Goal: Register for event/course: Register for event/course

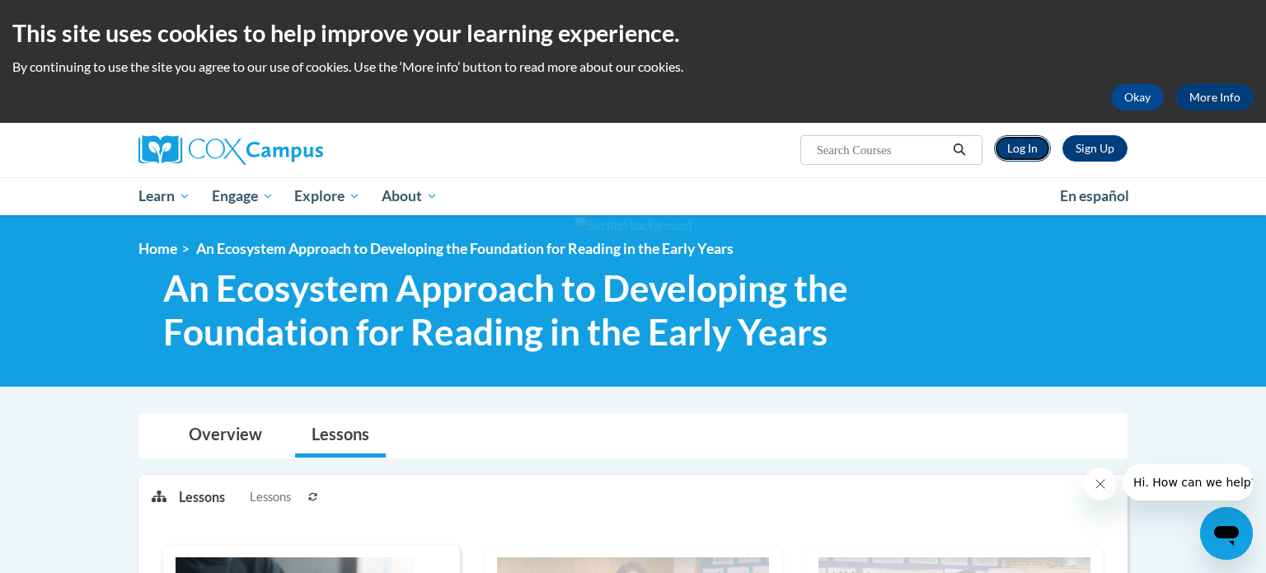
click at [1019, 156] on link "Log In" at bounding box center [1022, 148] width 57 height 26
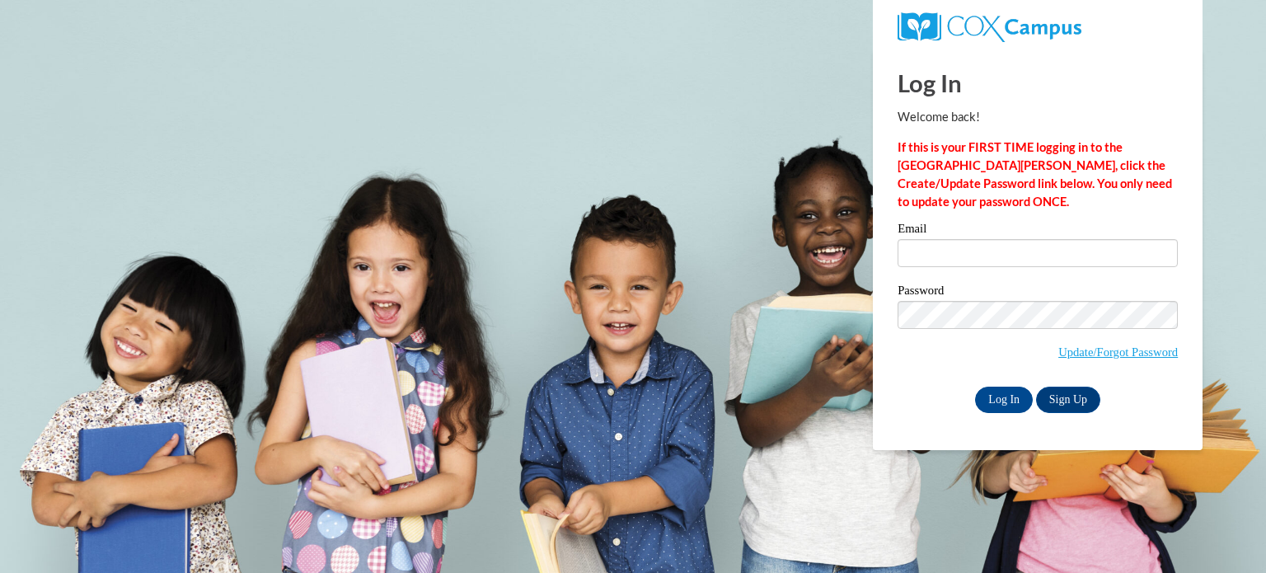
click at [944, 271] on div "Email" at bounding box center [1037, 250] width 280 height 57
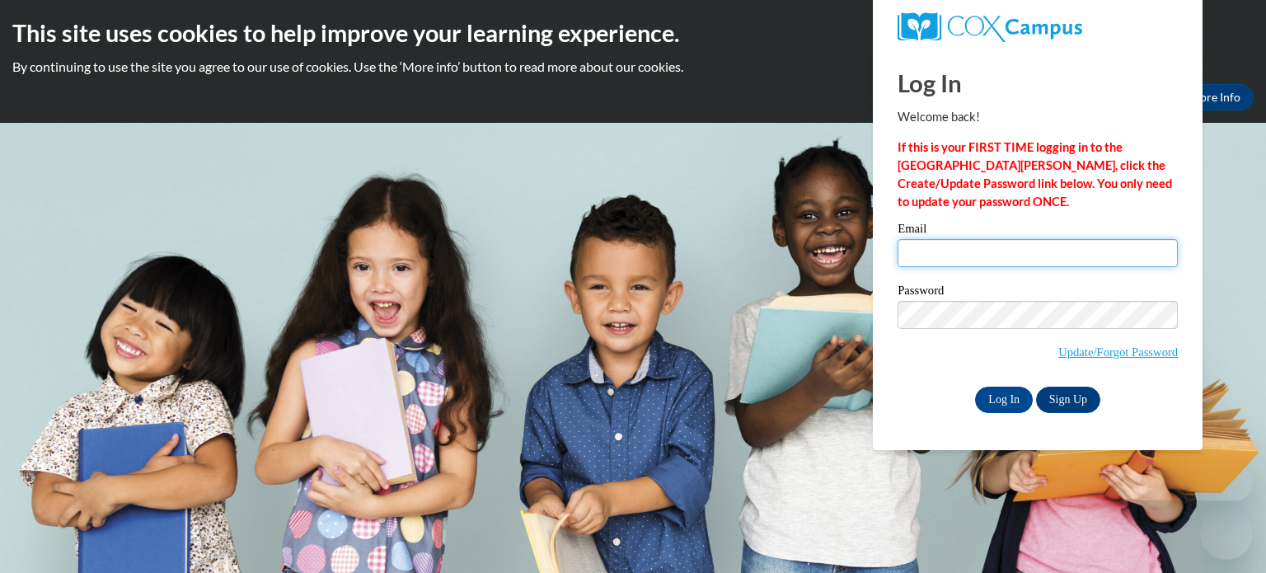
click at [919, 241] on input "Email" at bounding box center [1037, 253] width 280 height 28
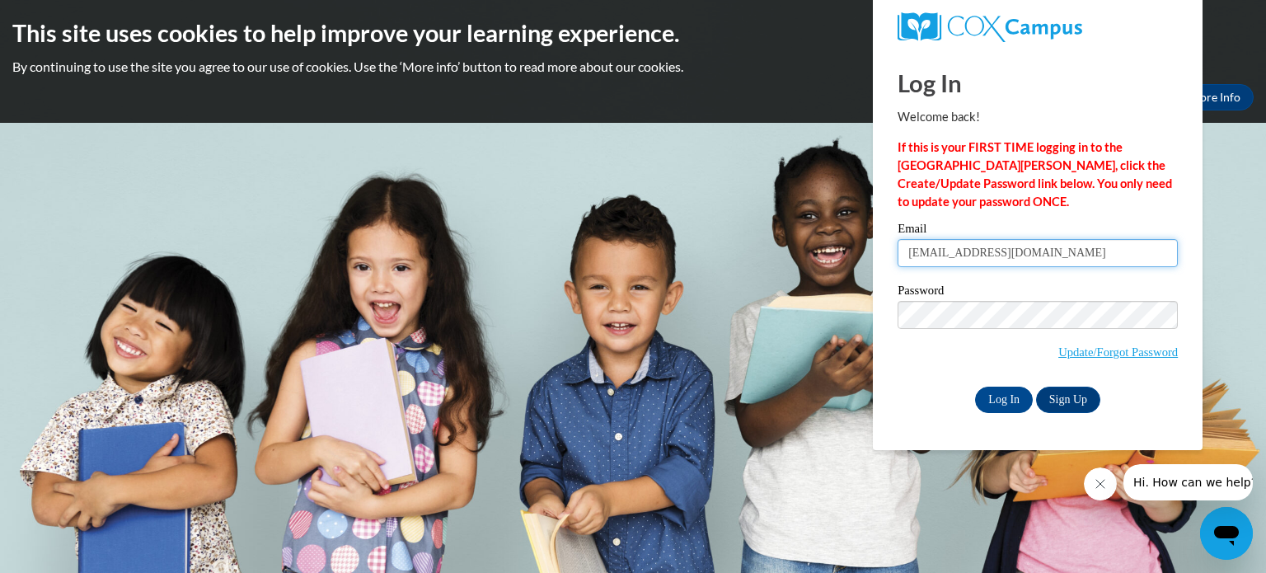
type input "mamulat@gjps.org"
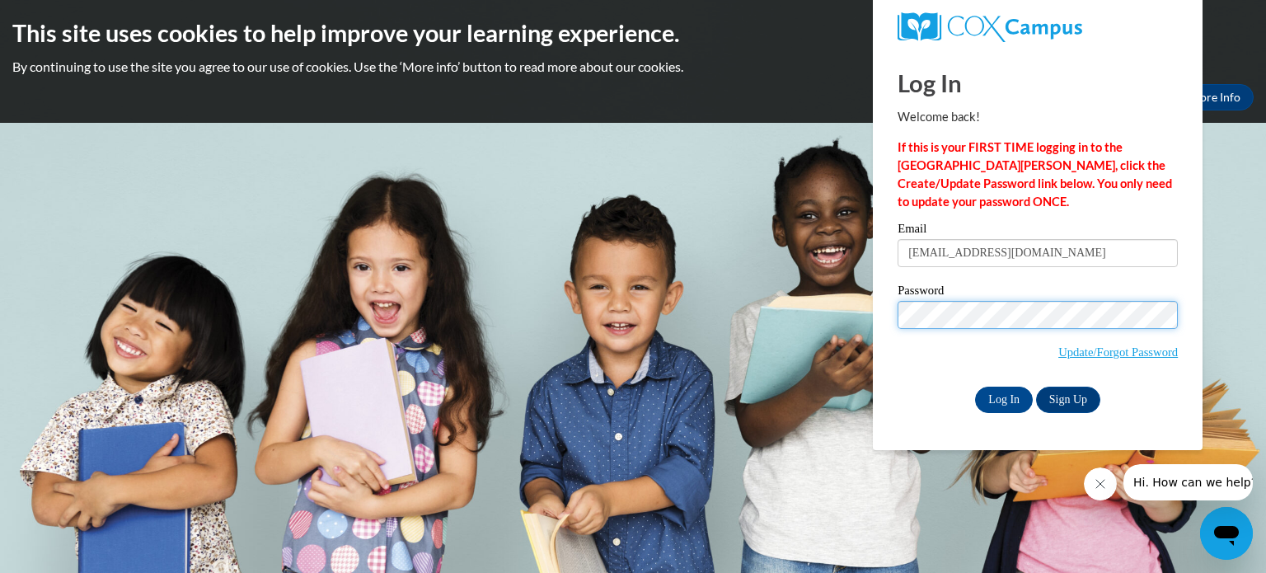
click at [975, 386] on input "Log In" at bounding box center [1004, 399] width 58 height 26
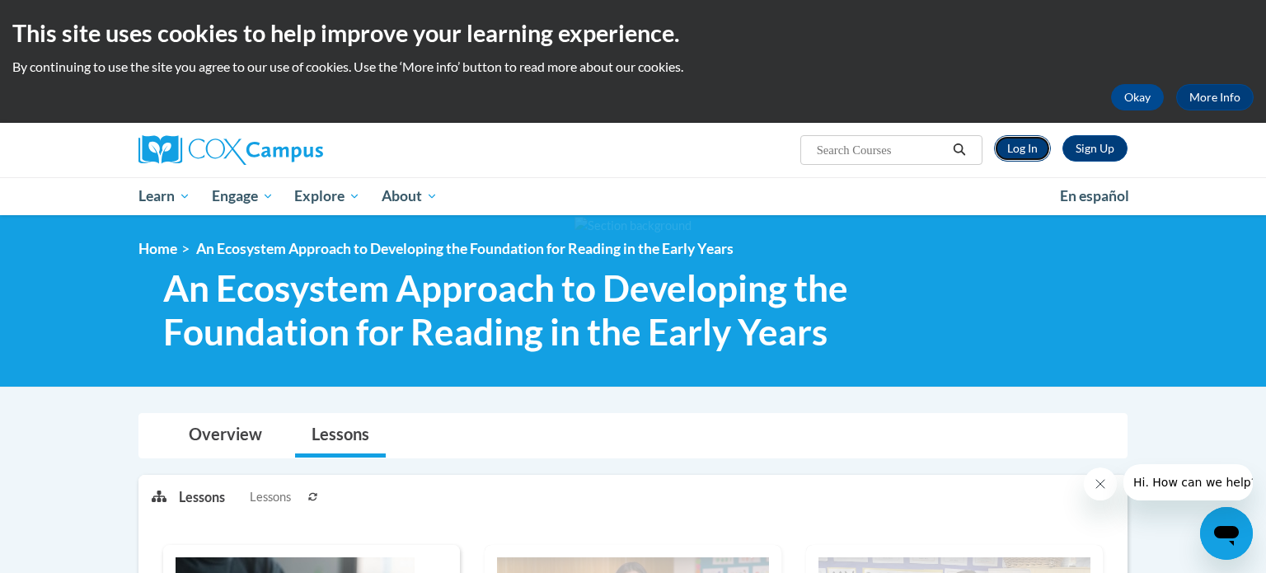
click at [1041, 153] on link "Log In" at bounding box center [1022, 148] width 57 height 26
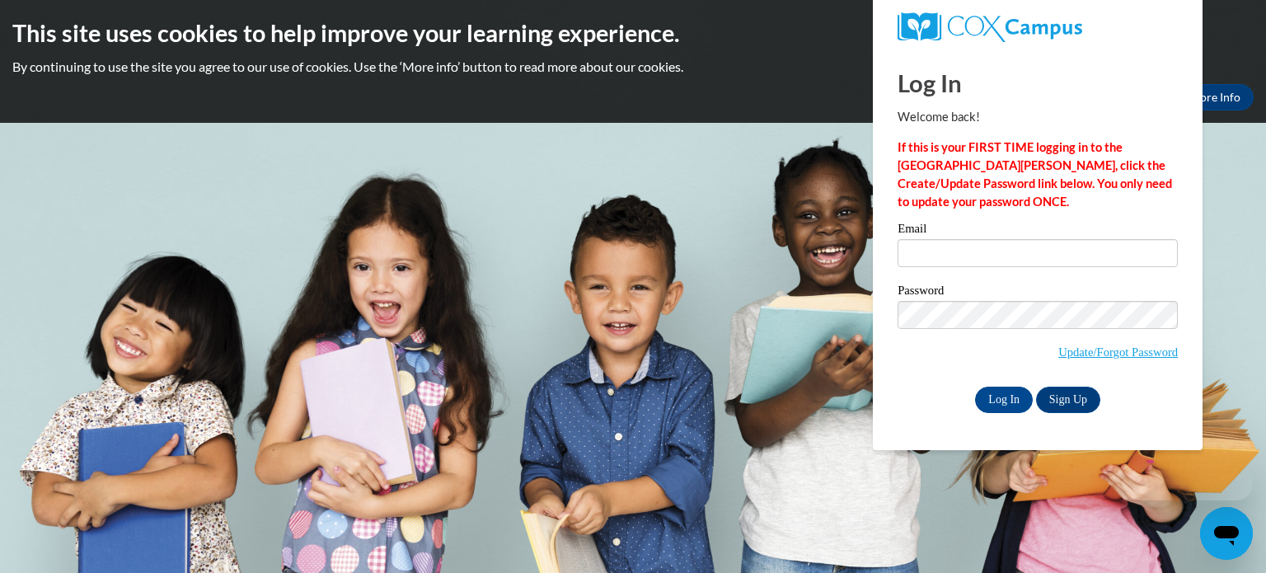
click at [960, 269] on div "Email" at bounding box center [1037, 250] width 280 height 57
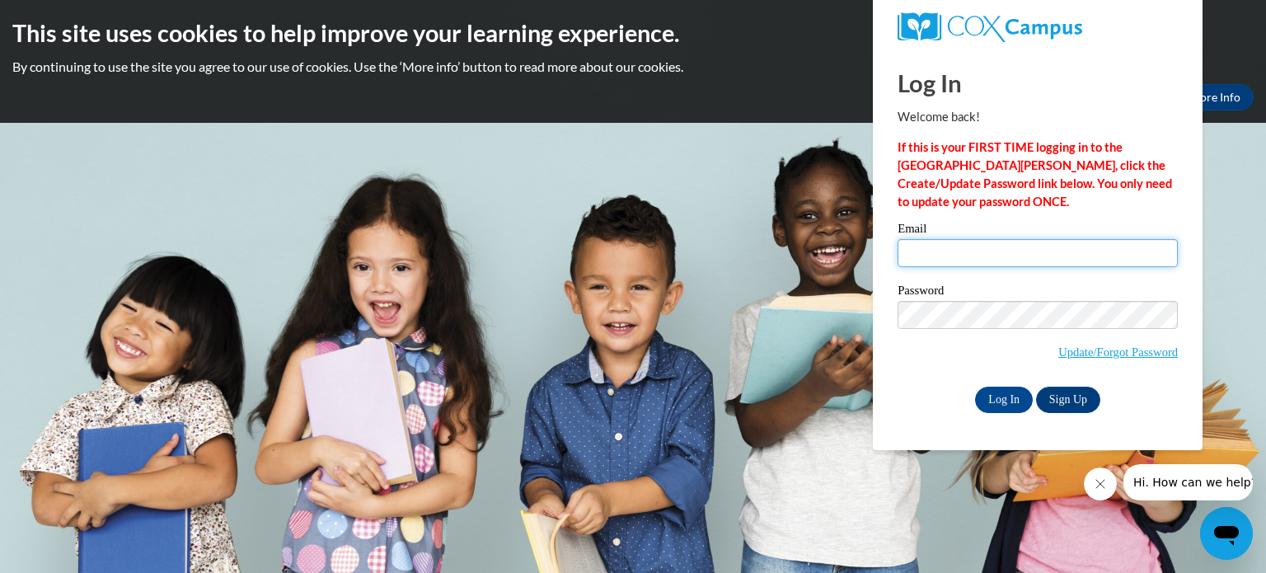
click at [928, 257] on input "Email" at bounding box center [1037, 253] width 280 height 28
type input "mamulat@gjps.org"
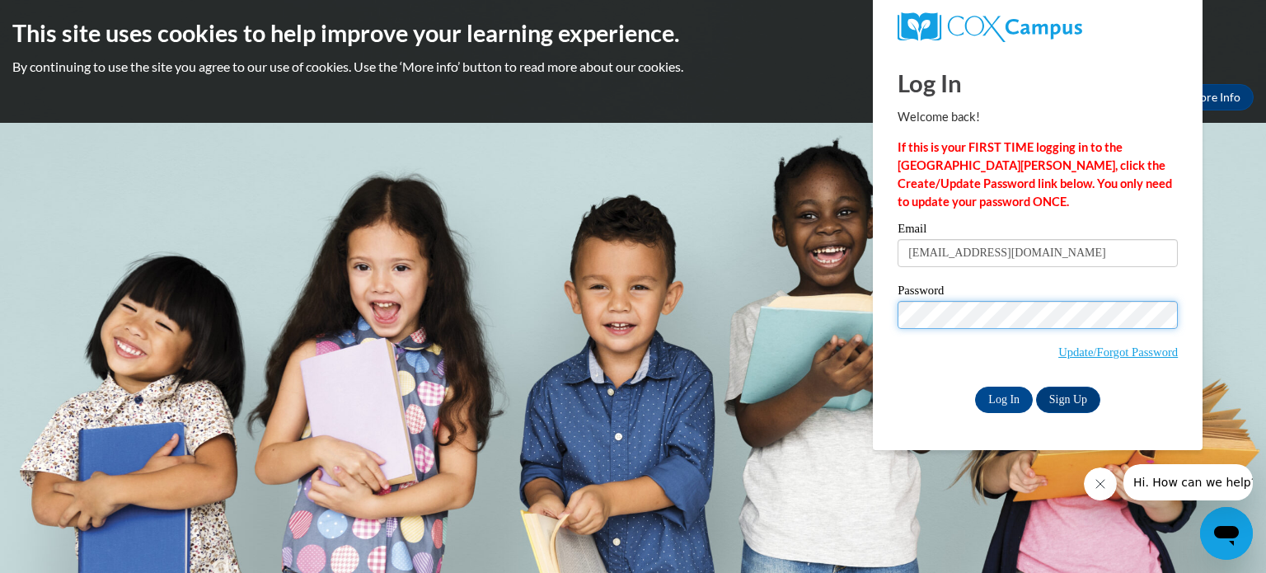
click at [975, 386] on input "Log In" at bounding box center [1004, 399] width 58 height 26
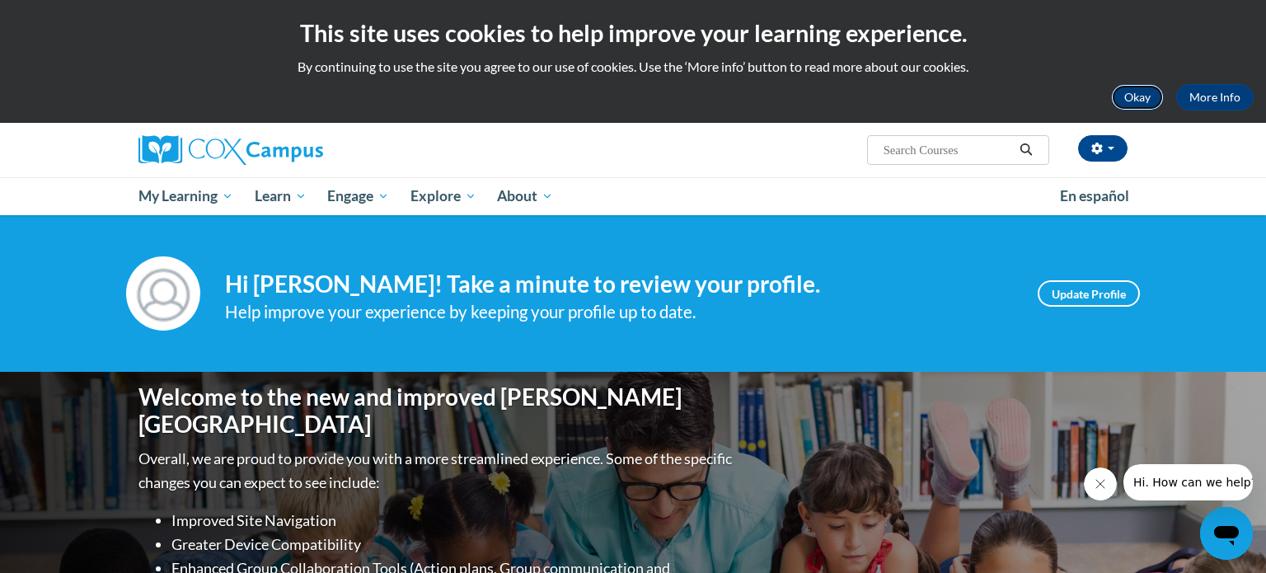
click at [1152, 96] on button "Okay" at bounding box center [1137, 97] width 53 height 26
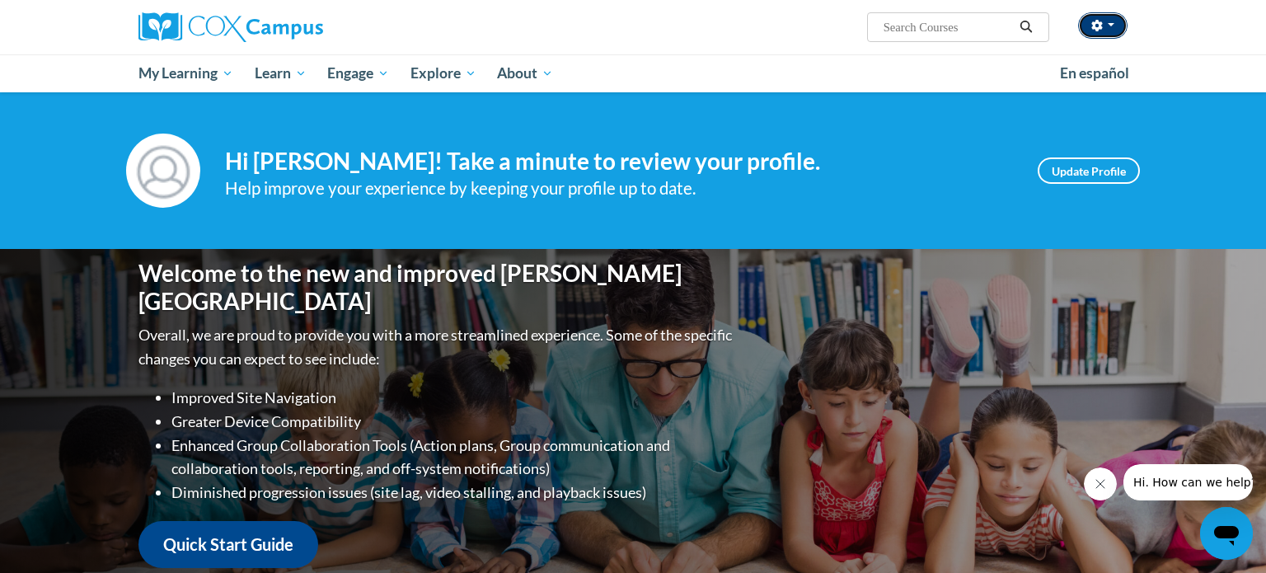
click at [1113, 29] on button "button" at bounding box center [1102, 25] width 49 height 26
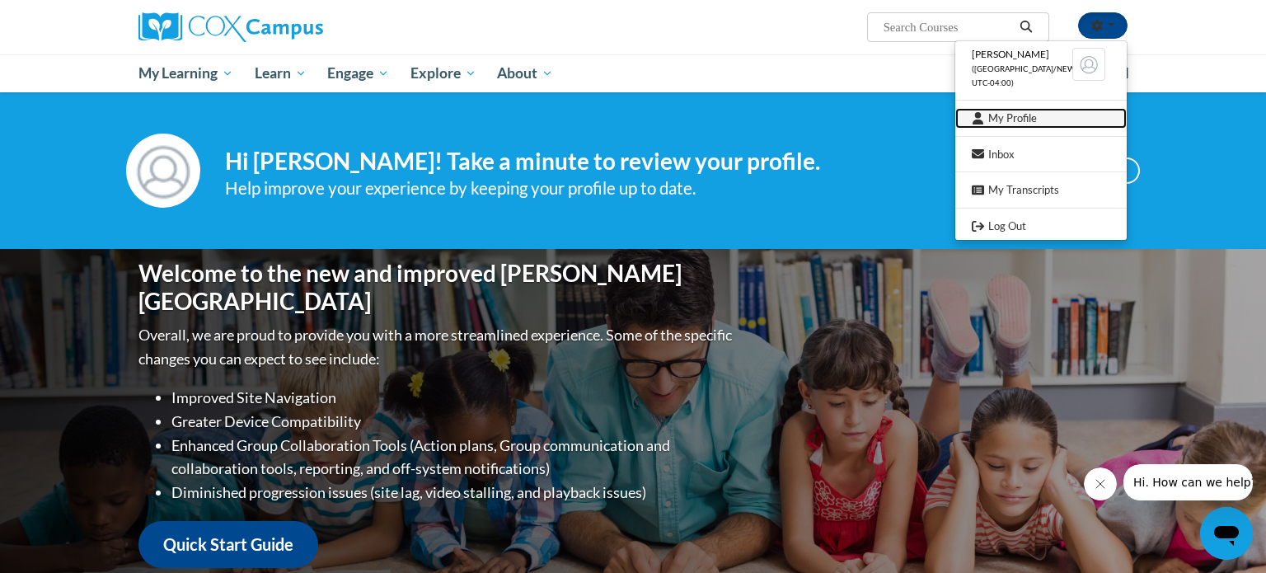
click at [1020, 119] on link "My Profile" at bounding box center [1040, 118] width 171 height 21
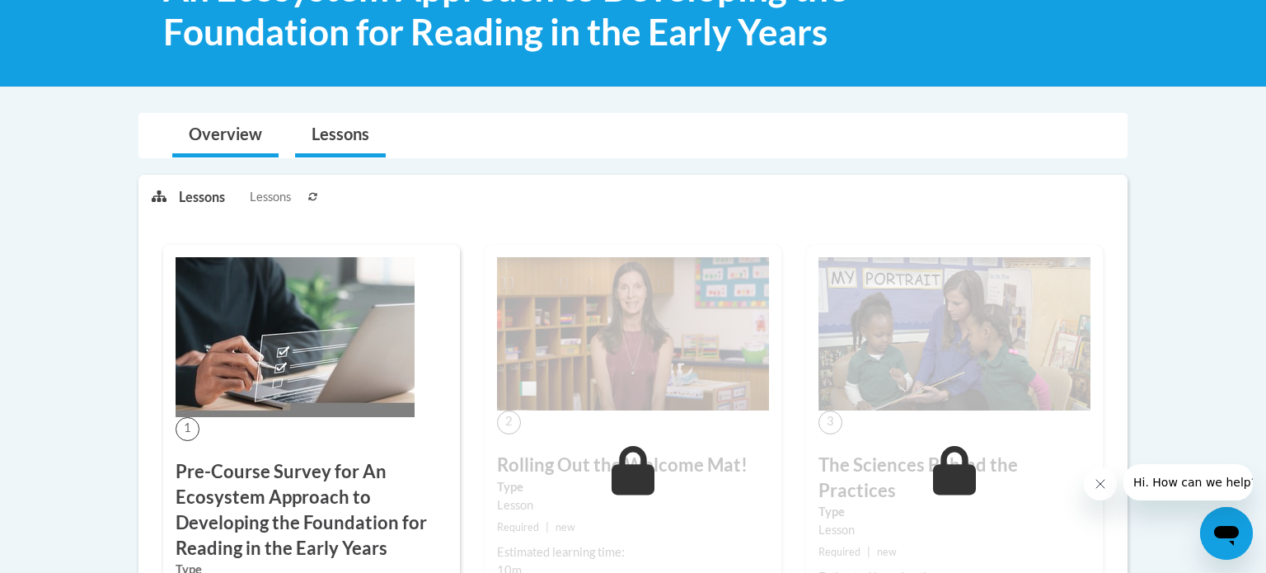
scroll to position [419, 0]
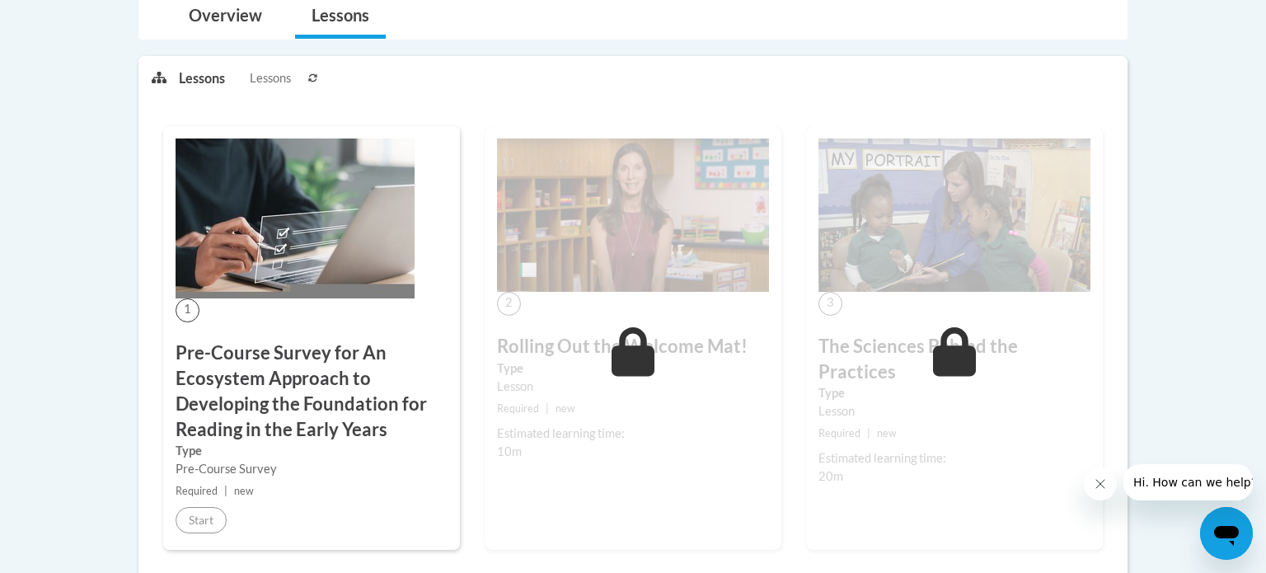
click at [219, 368] on h3 "Pre-Course Survey for An Ecosystem Approach to Developing the Foundation for Re…" at bounding box center [312, 390] width 272 height 101
click at [241, 304] on div "1 Pre-Course Survey for An Ecosystem Approach to Developing the Foundation for …" at bounding box center [311, 338] width 297 height 424
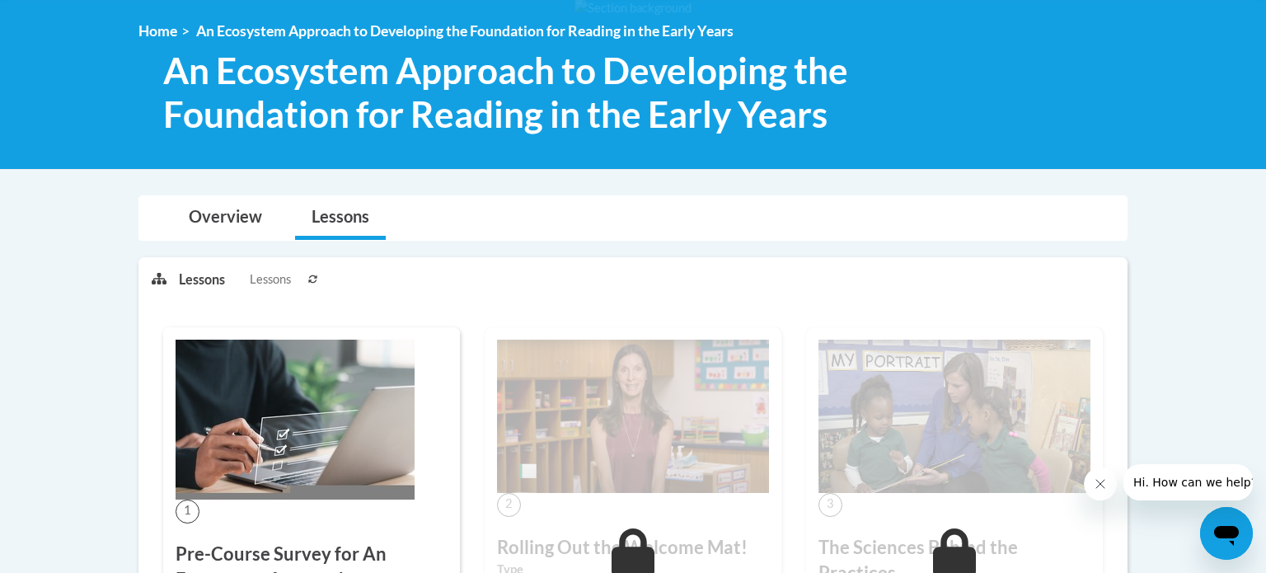
scroll to position [213, 0]
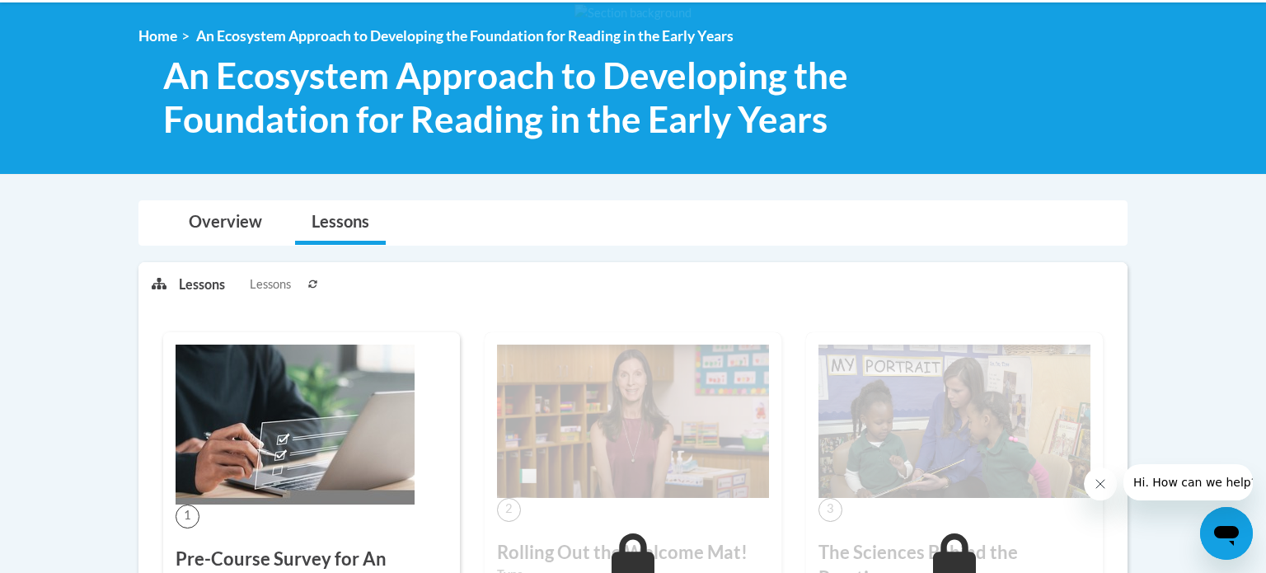
click at [259, 282] on span "Lessons" at bounding box center [270, 284] width 41 height 18
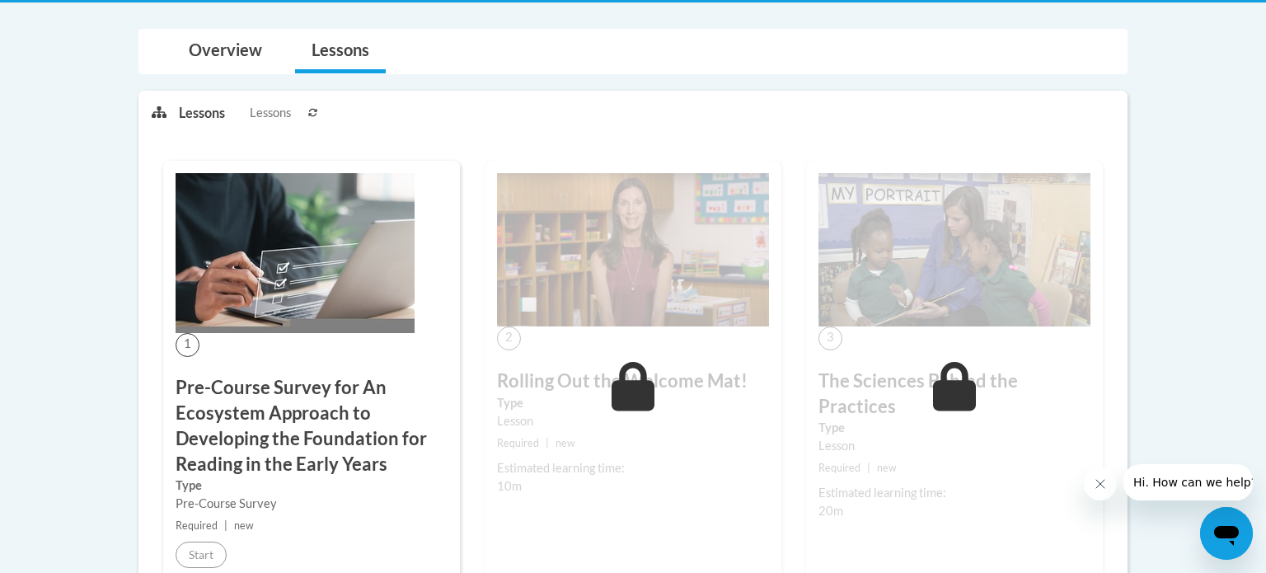
scroll to position [0, 0]
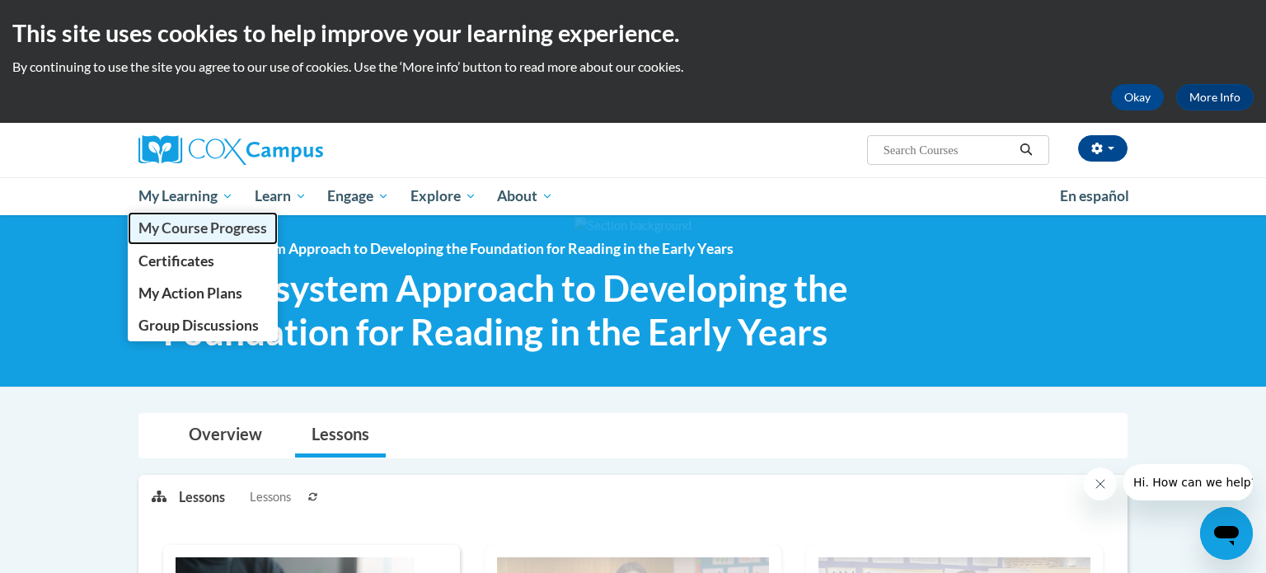
click at [183, 224] on span "My Course Progress" at bounding box center [202, 227] width 129 height 17
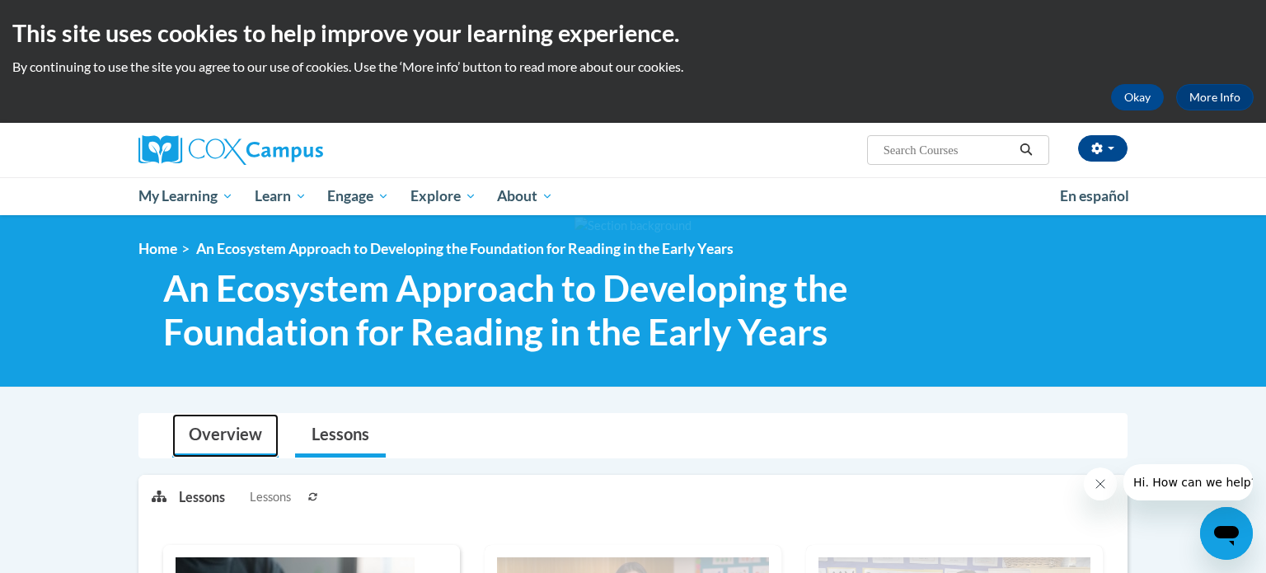
click at [206, 414] on link "Overview" at bounding box center [225, 436] width 106 height 44
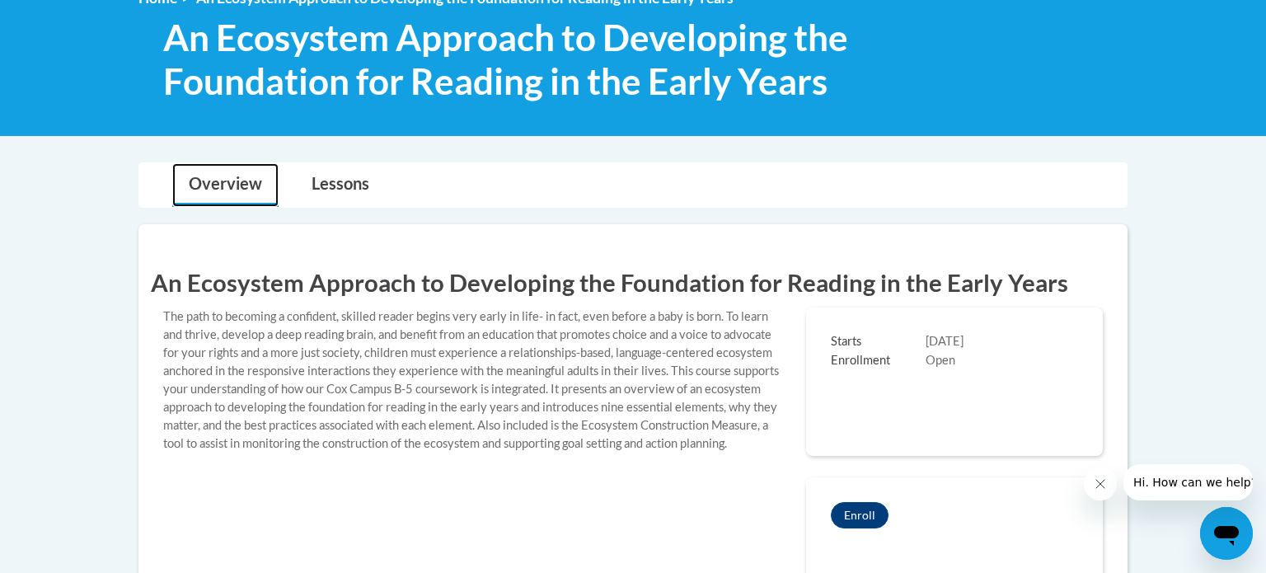
scroll to position [399, 0]
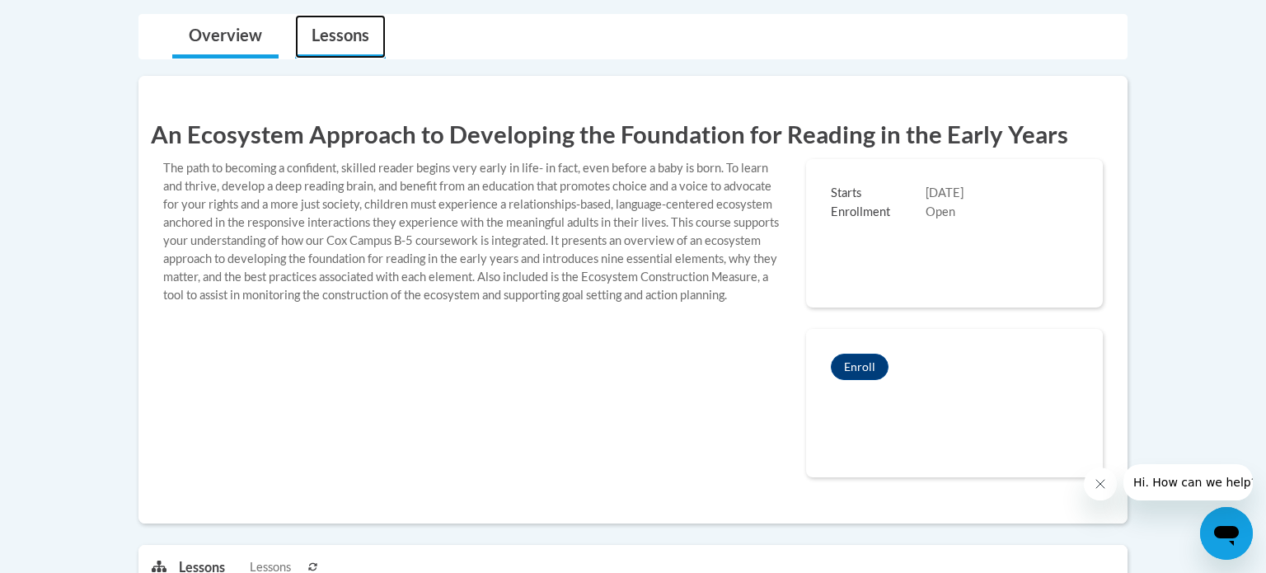
click at [363, 30] on link "Lessons" at bounding box center [340, 37] width 91 height 44
click at [330, 37] on link "Lessons" at bounding box center [340, 37] width 91 height 44
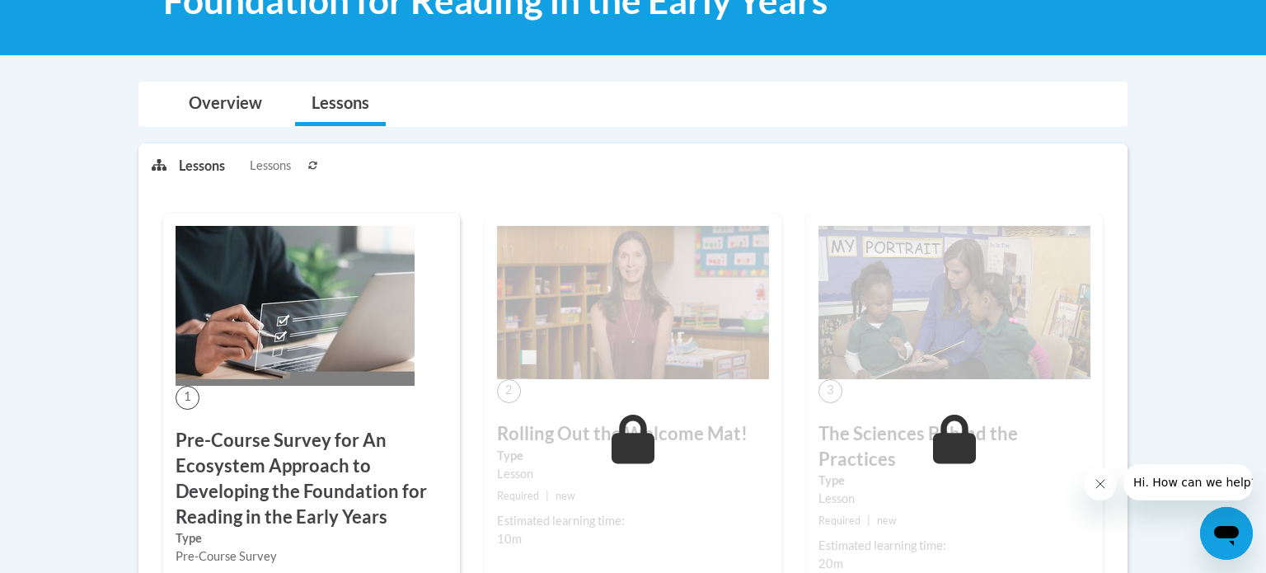
scroll to position [336, 0]
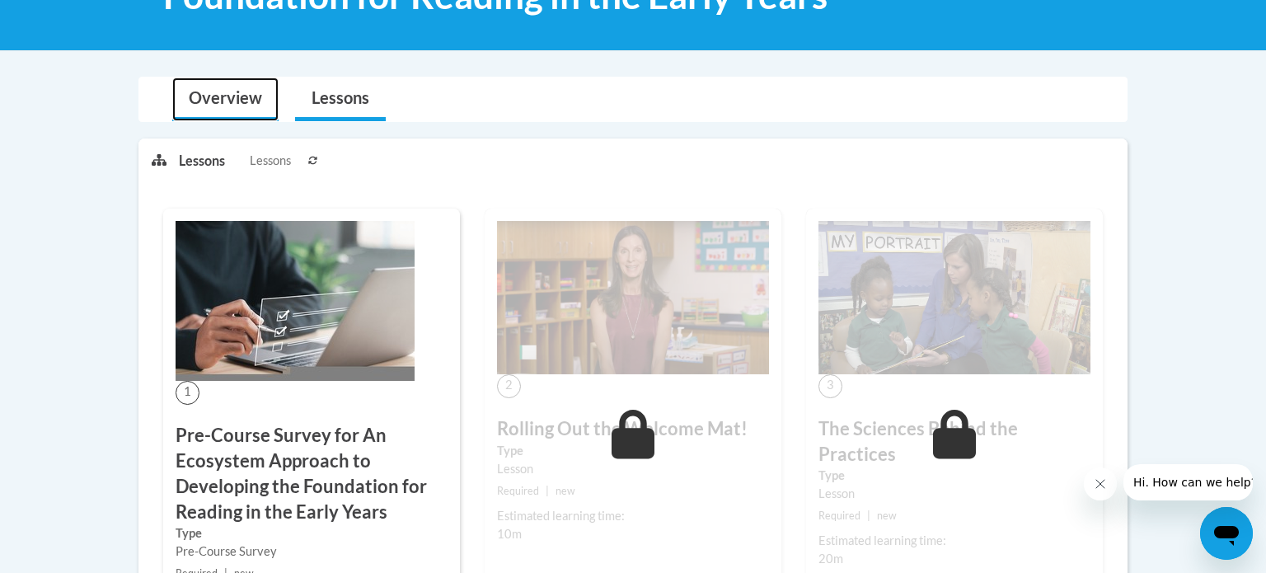
click at [194, 105] on link "Overview" at bounding box center [225, 99] width 106 height 44
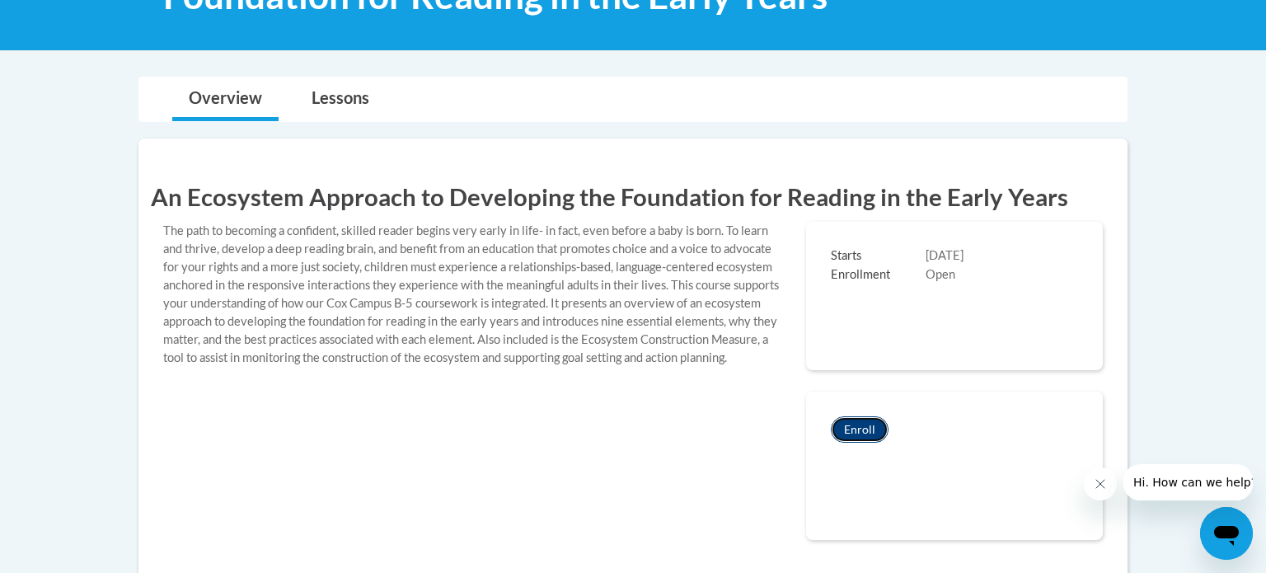
click at [851, 435] on button "Enroll" at bounding box center [860, 429] width 58 height 26
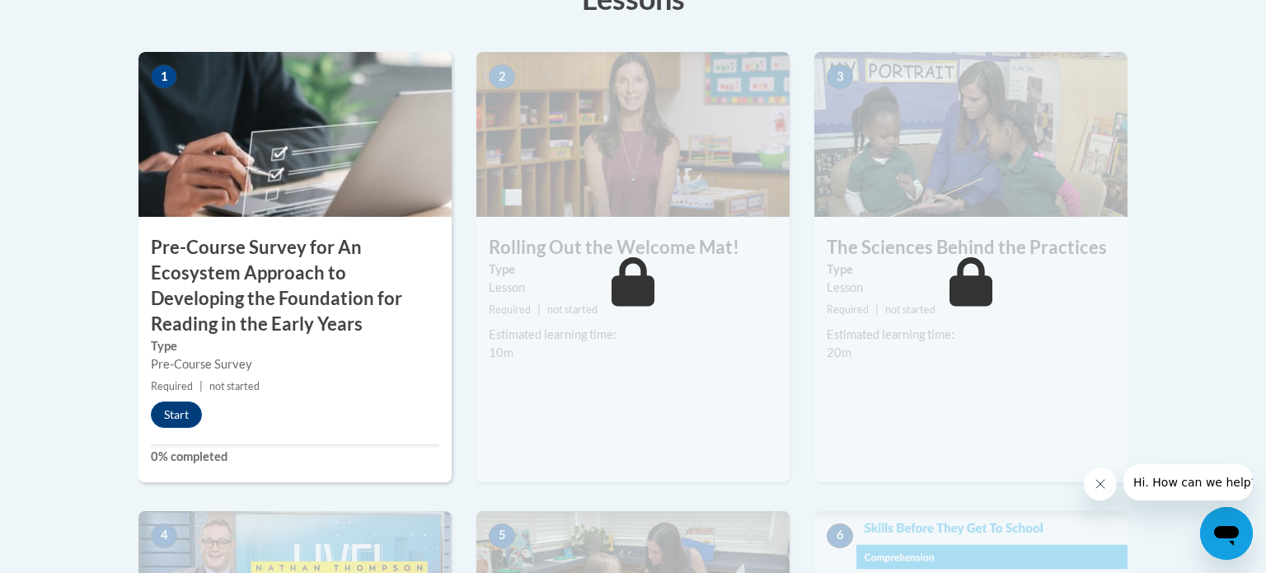
scroll to position [547, 0]
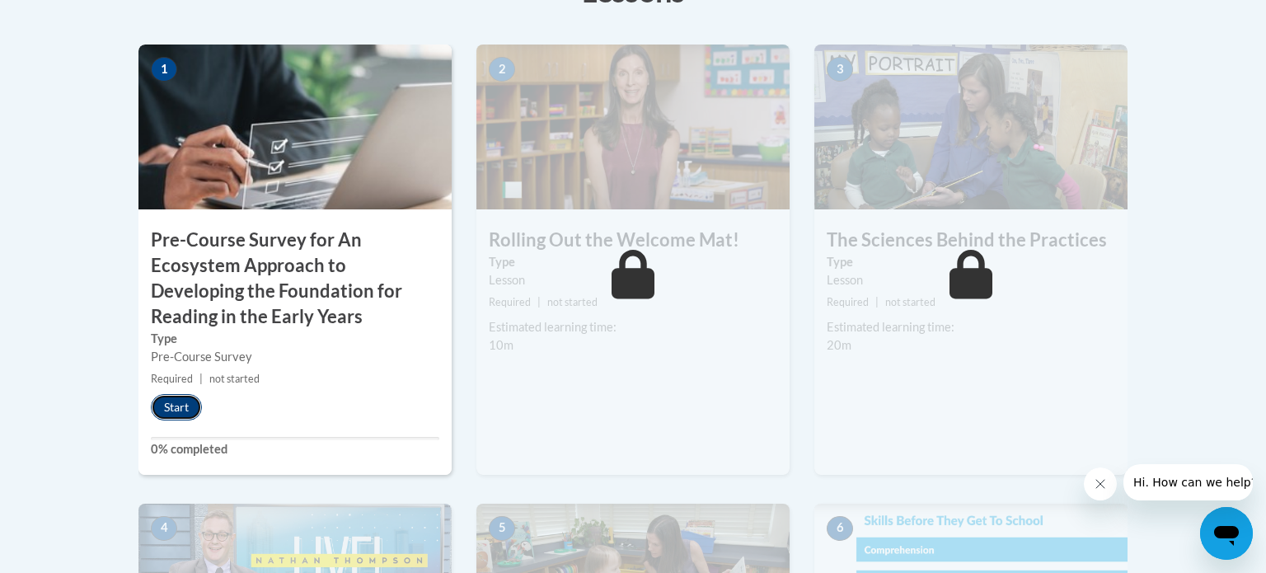
click at [181, 398] on button "Start" at bounding box center [176, 407] width 51 height 26
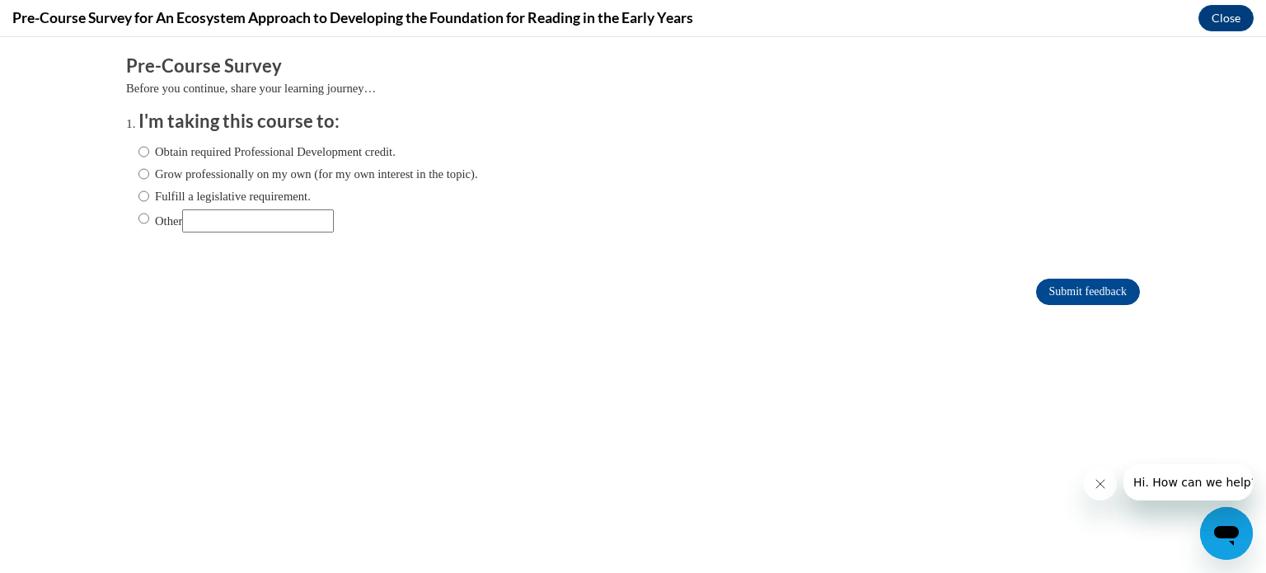
scroll to position [0, 0]
click at [139, 152] on input "Obtain required Professional Development credit." at bounding box center [143, 152] width 11 height 18
radio input "true"
click at [143, 152] on input "Obtain required Professional Development credit." at bounding box center [143, 152] width 11 height 18
click at [142, 150] on input "Obtain required Professional Development credit." at bounding box center [143, 152] width 11 height 18
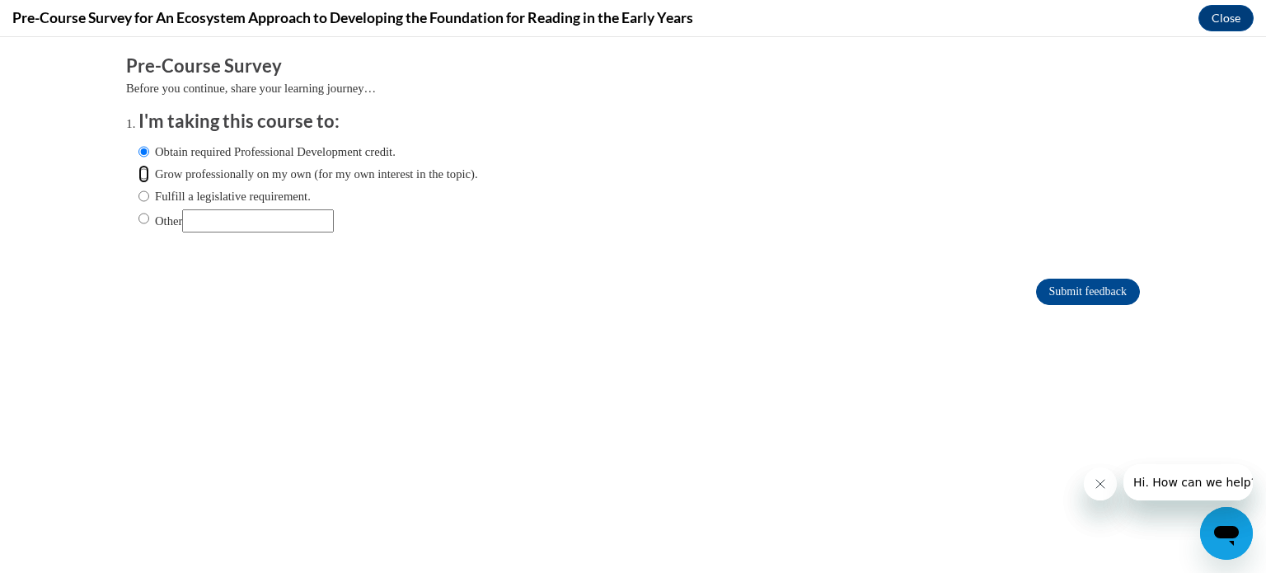
click at [144, 165] on input "Grow professionally on my own (for my own interest in the topic)." at bounding box center [143, 174] width 11 height 18
radio input "true"
click at [144, 171] on input "Grow professionally on my own (for my own interest in the topic)." at bounding box center [143, 174] width 11 height 18
click at [144, 196] on input "Fulfill a legislative requirement." at bounding box center [143, 196] width 11 height 18
radio input "true"
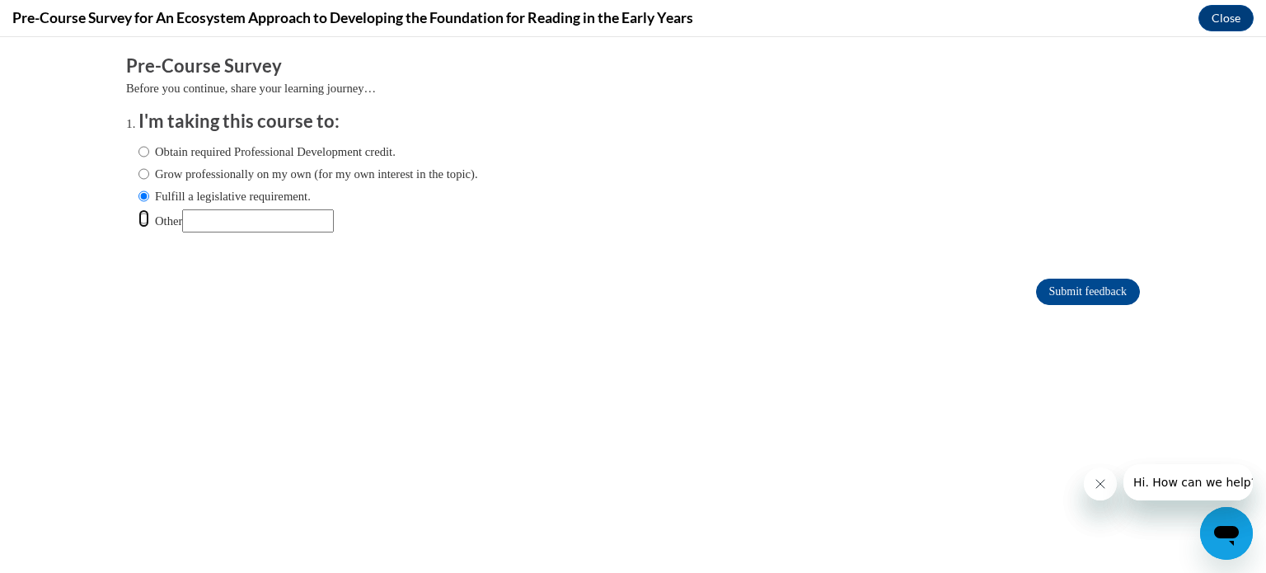
click at [143, 216] on input "Other" at bounding box center [143, 218] width 11 height 18
radio input "true"
click at [143, 152] on input "Obtain required Professional Development credit." at bounding box center [143, 152] width 11 height 18
radio input "true"
click at [1110, 291] on input "Submit feedback" at bounding box center [1088, 292] width 104 height 26
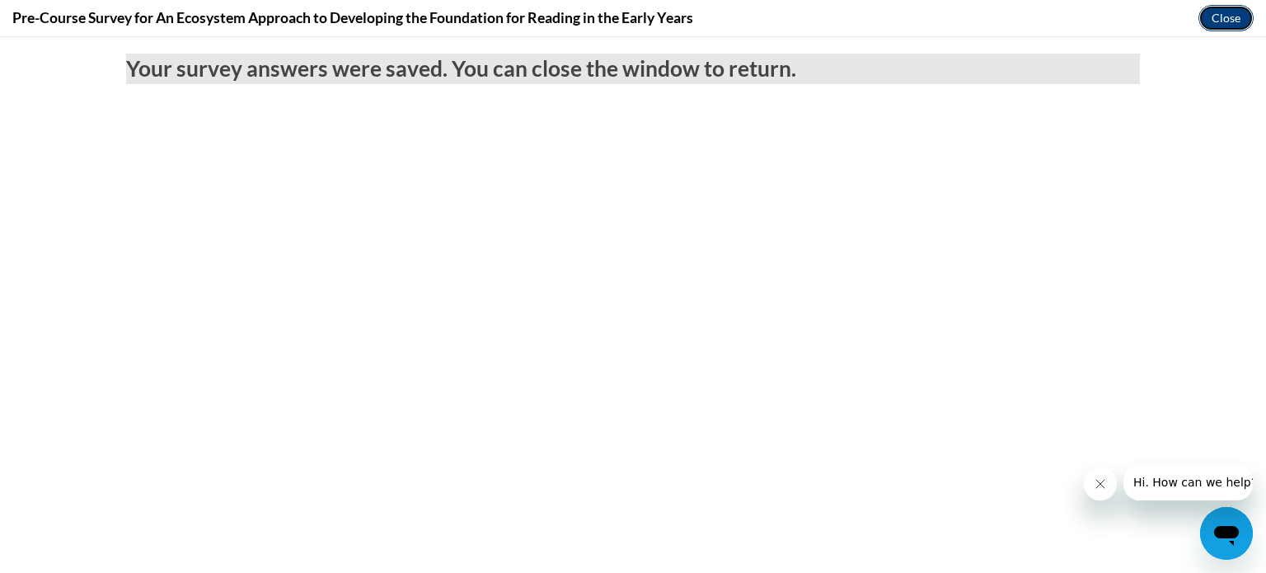
click at [1226, 20] on button "Close" at bounding box center [1225, 18] width 55 height 26
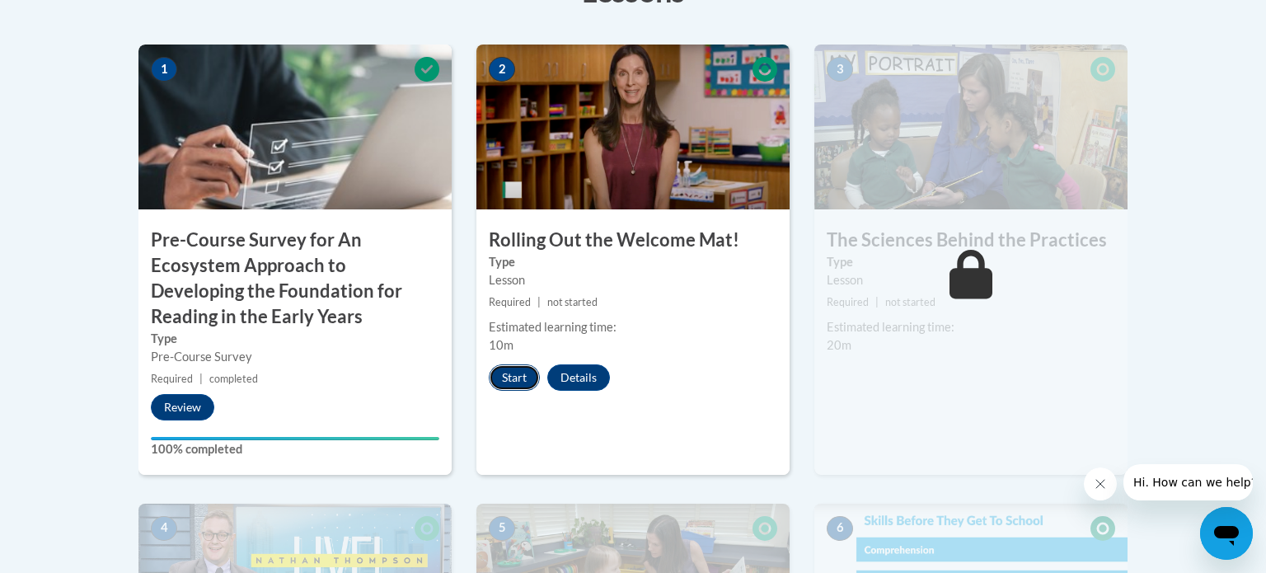
click at [512, 382] on button "Start" at bounding box center [514, 377] width 51 height 26
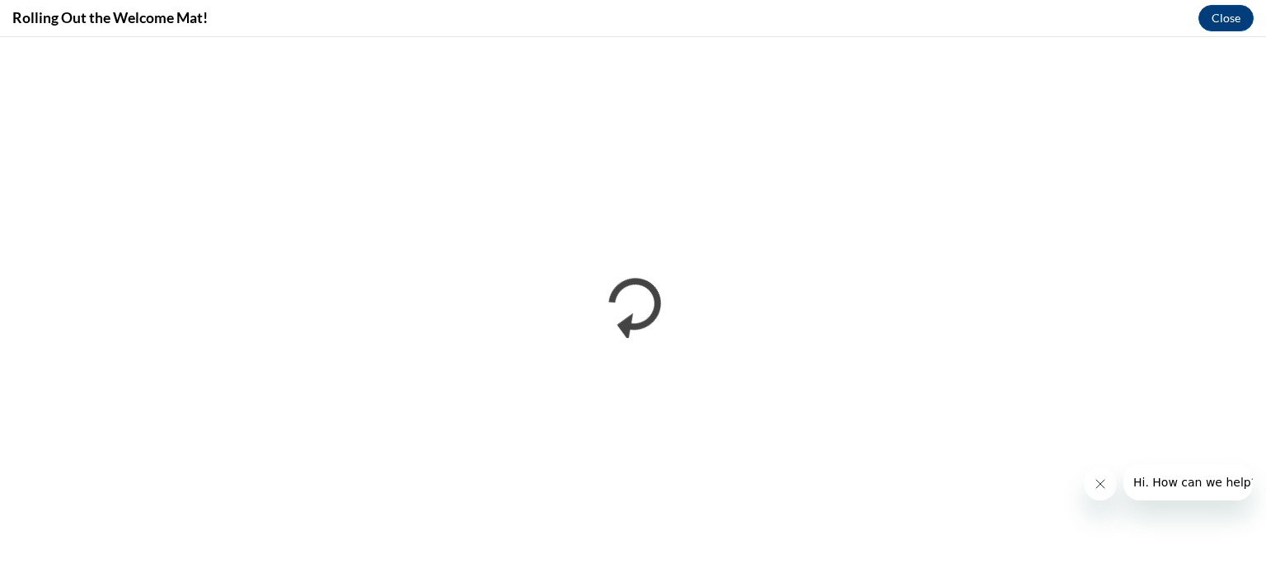
click at [1100, 484] on icon "Close message from company" at bounding box center [1100, 484] width 8 height 8
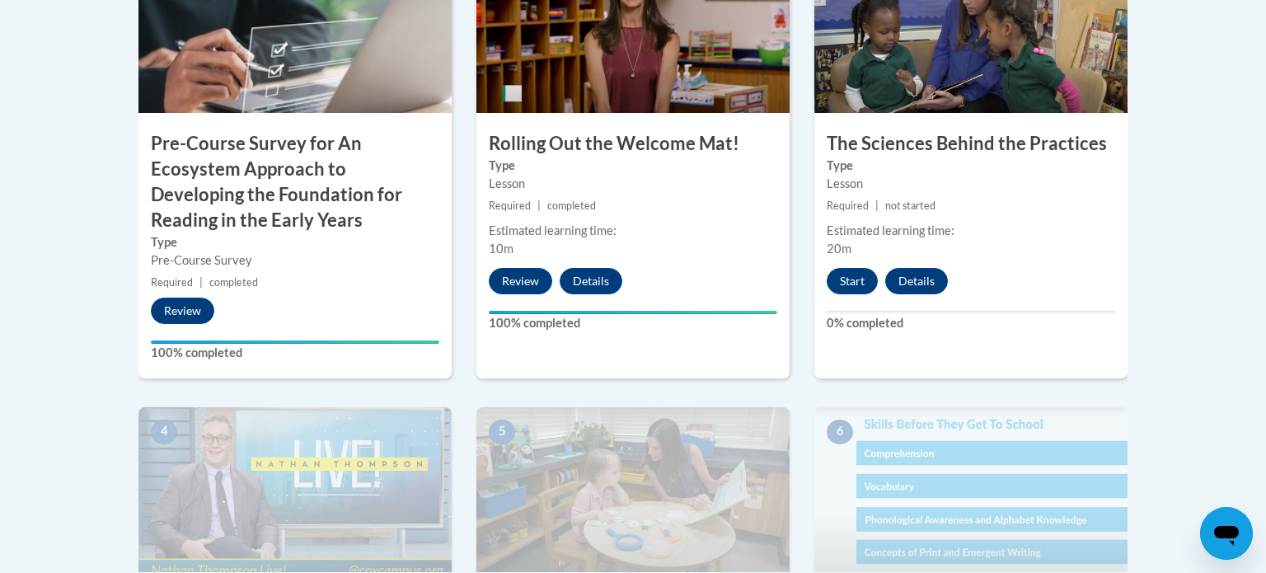
scroll to position [664, 0]
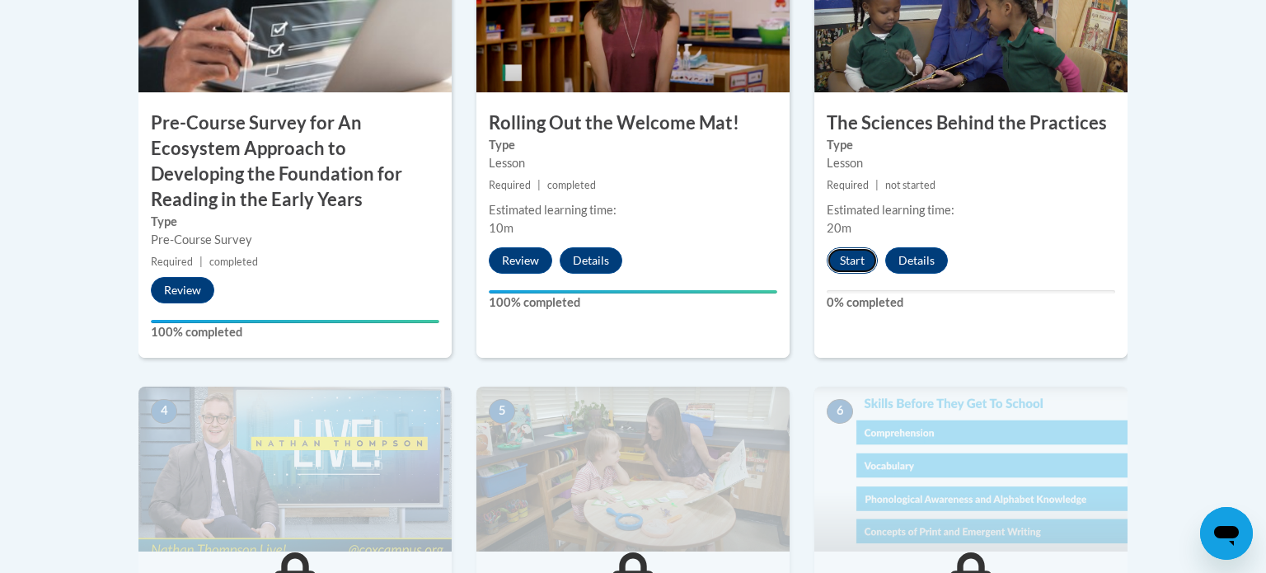
click at [848, 264] on button "Start" at bounding box center [852, 260] width 51 height 26
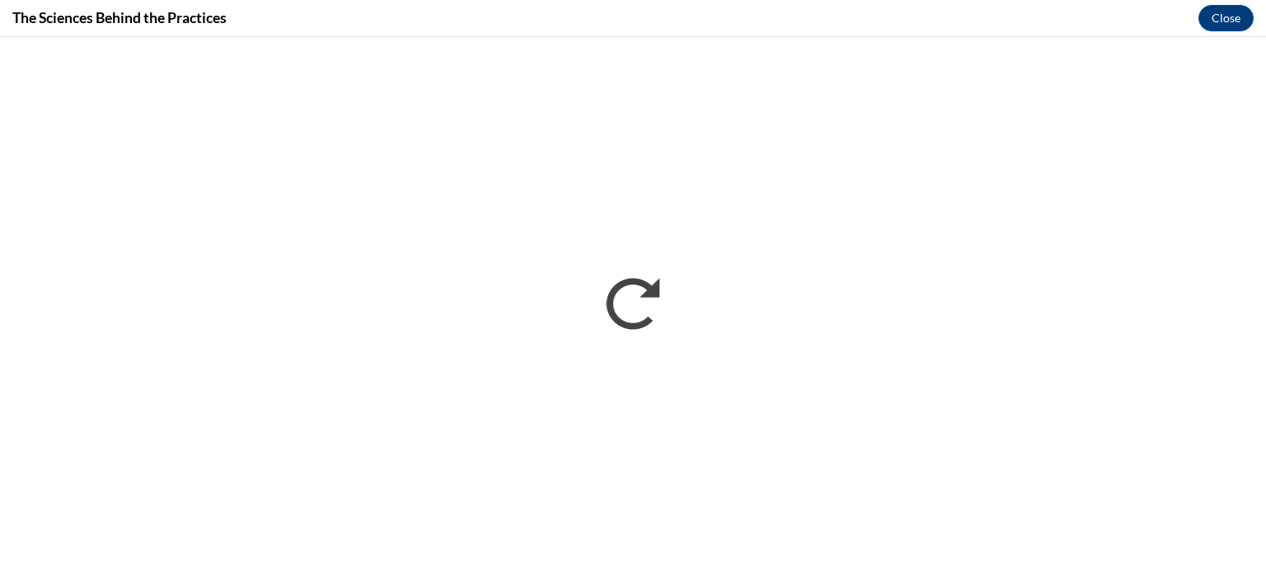
scroll to position [0, 0]
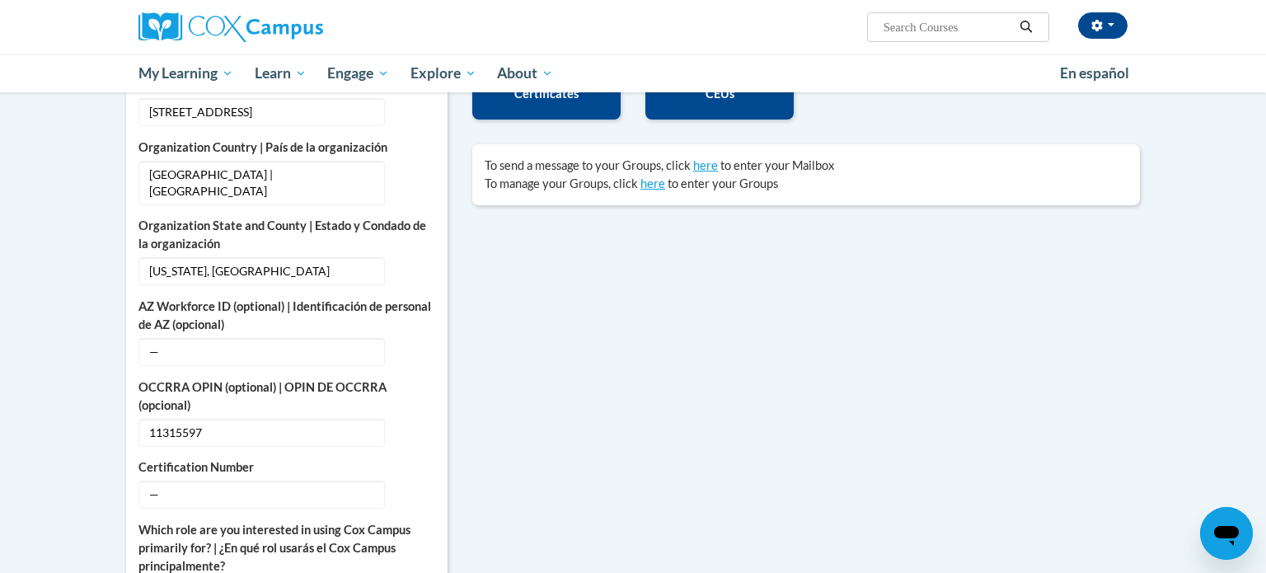
scroll to position [485, 0]
click at [222, 419] on span "11315597" at bounding box center [261, 433] width 246 height 28
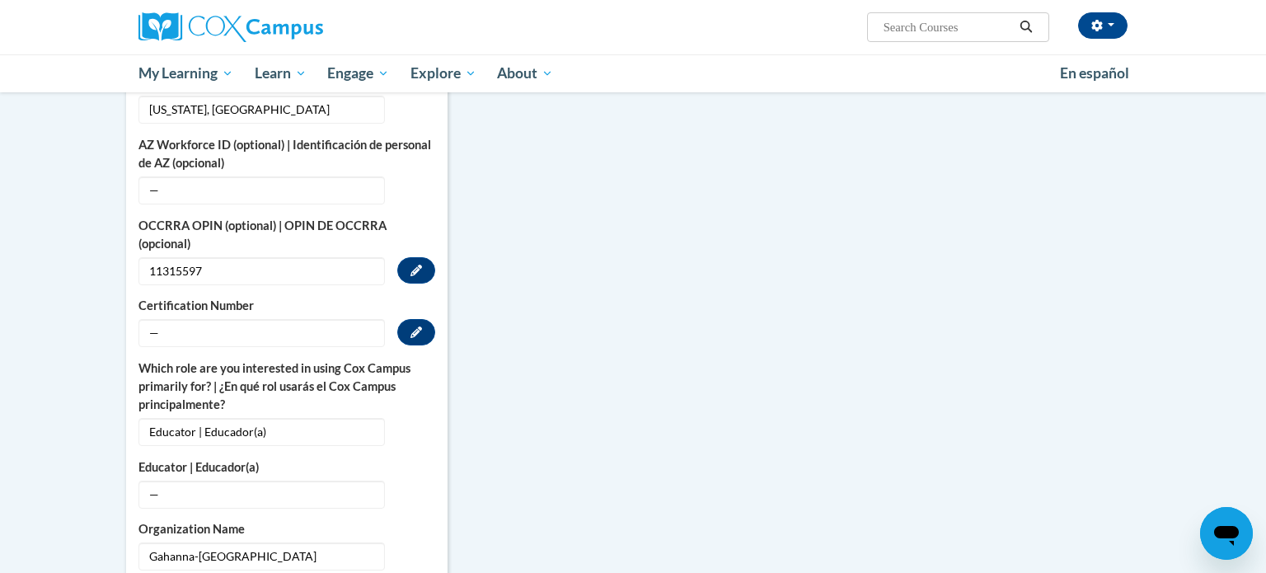
scroll to position [633, 0]
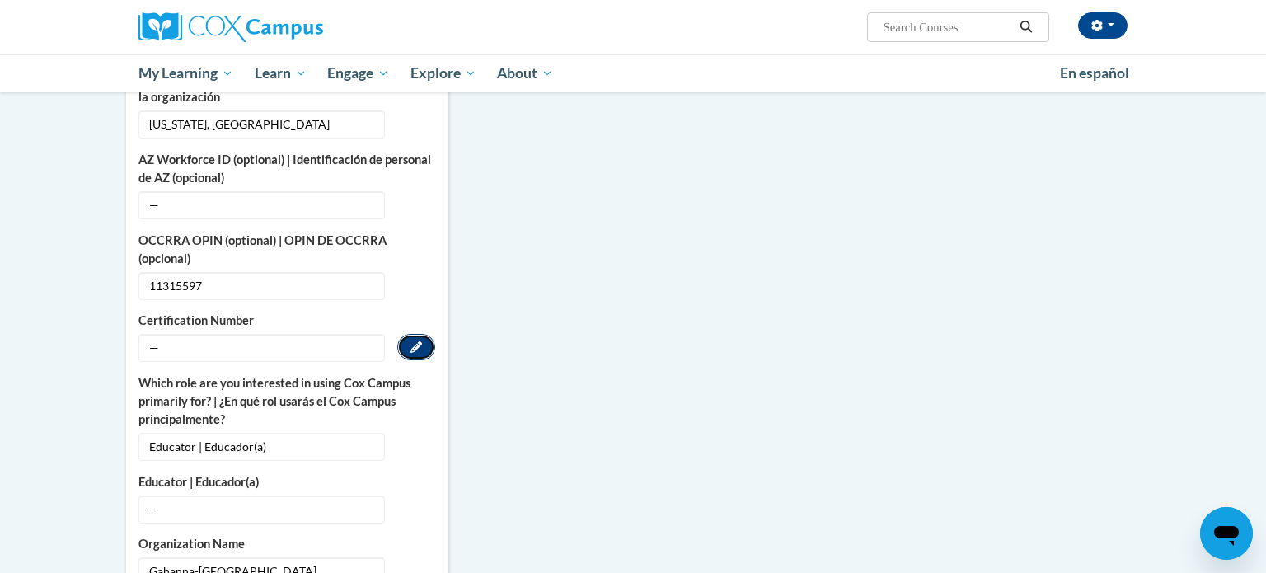
click at [424, 334] on button "Edit" at bounding box center [416, 347] width 38 height 26
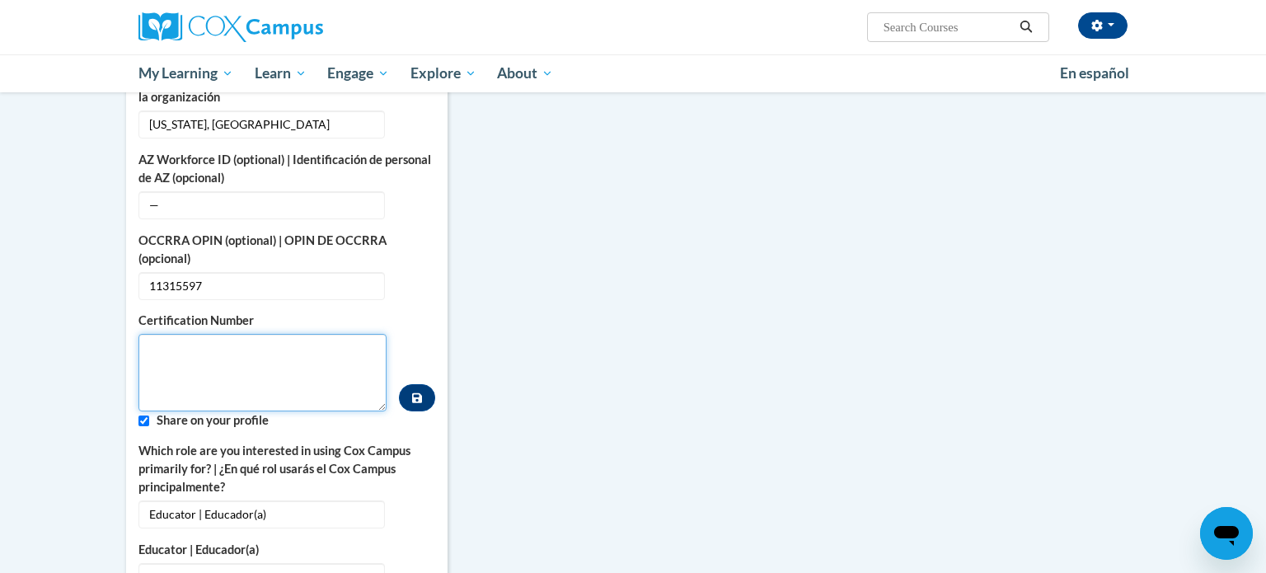
click at [157, 385] on textarea "Custom profile fields" at bounding box center [262, 372] width 248 height 77
click at [325, 353] on textarea "Custom profile fields" at bounding box center [262, 372] width 248 height 77
click at [204, 272] on span "11315597" at bounding box center [261, 286] width 246 height 28
click at [419, 279] on icon "Custom profile fields" at bounding box center [416, 285] width 12 height 12
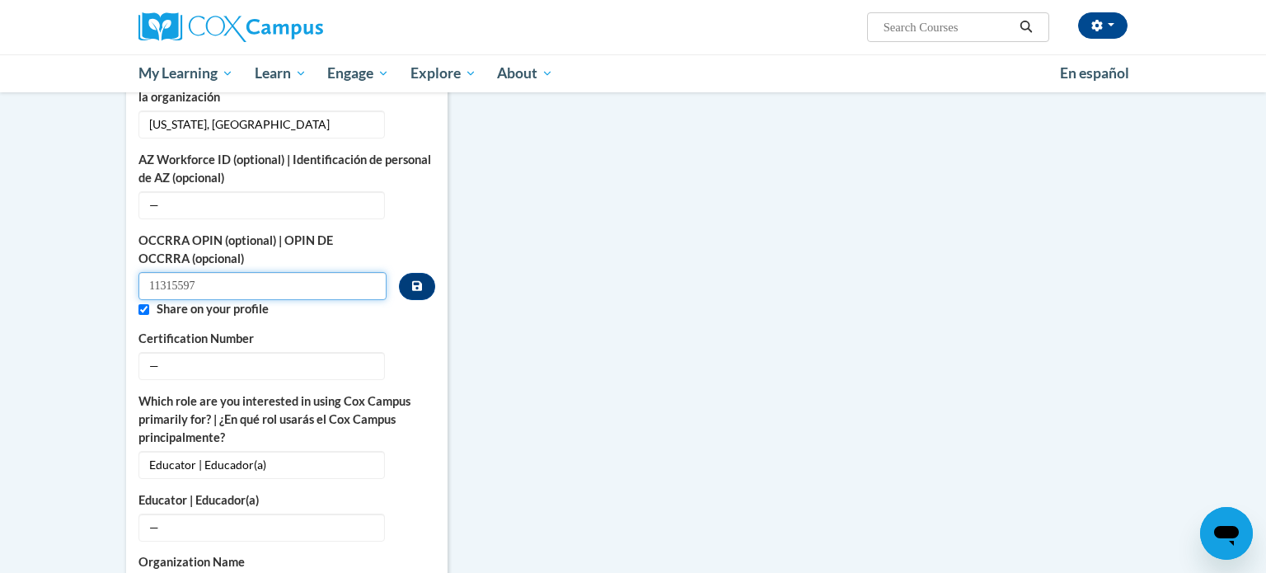
click at [190, 272] on input "11315597" at bounding box center [262, 286] width 248 height 28
drag, startPoint x: 211, startPoint y: 268, endPoint x: 131, endPoint y: 266, distance: 79.9
click at [131, 266] on div "More About Me Click or press to edit any of the profile fields below. Select mu…" at bounding box center [286, 377] width 321 height 1073
click at [405, 356] on button "Edit" at bounding box center [416, 365] width 38 height 26
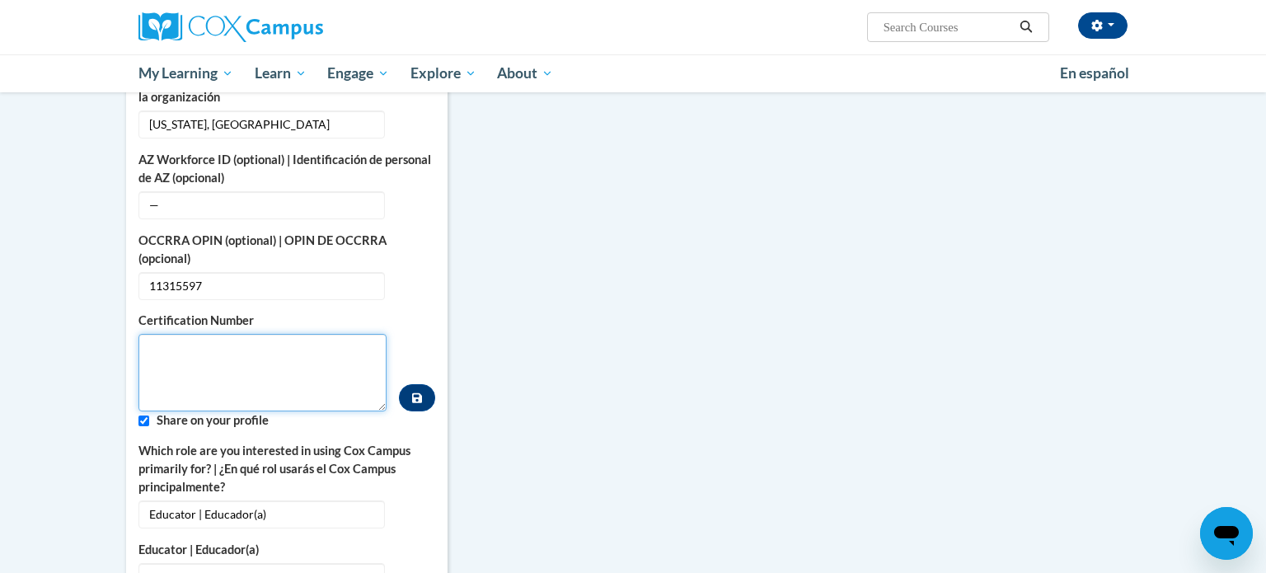
click at [241, 356] on textarea "Custom profile fields" at bounding box center [262, 372] width 248 height 77
paste textarea "11315597"
type textarea "11315597"
click at [431, 384] on button "Custom profile fields" at bounding box center [417, 397] width 36 height 27
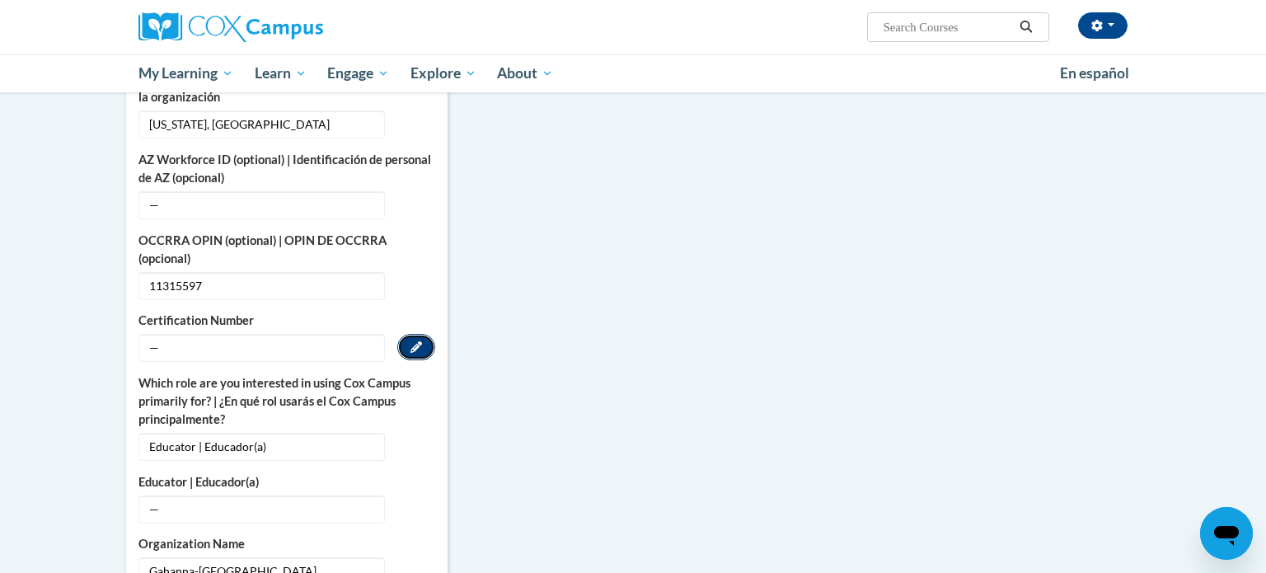
click at [433, 334] on button "Edit" at bounding box center [416, 347] width 38 height 26
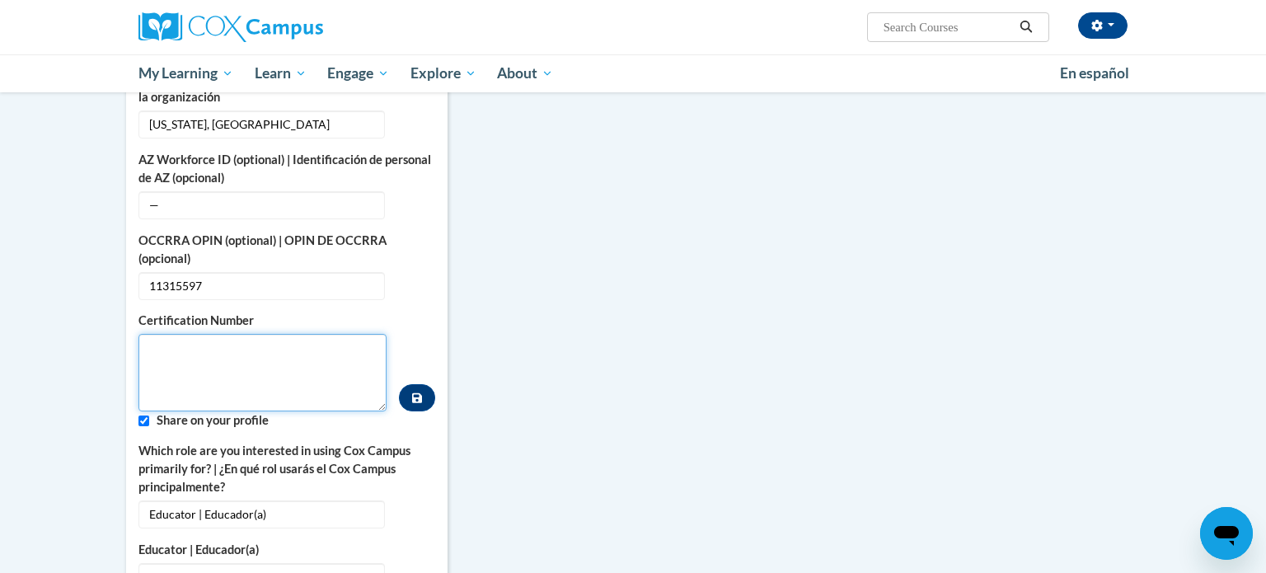
click at [181, 344] on textarea "Custom profile fields" at bounding box center [262, 372] width 248 height 77
paste textarea "11315597"
type textarea "11315597"
click at [414, 392] on icon "Custom profile fields" at bounding box center [417, 398] width 10 height 12
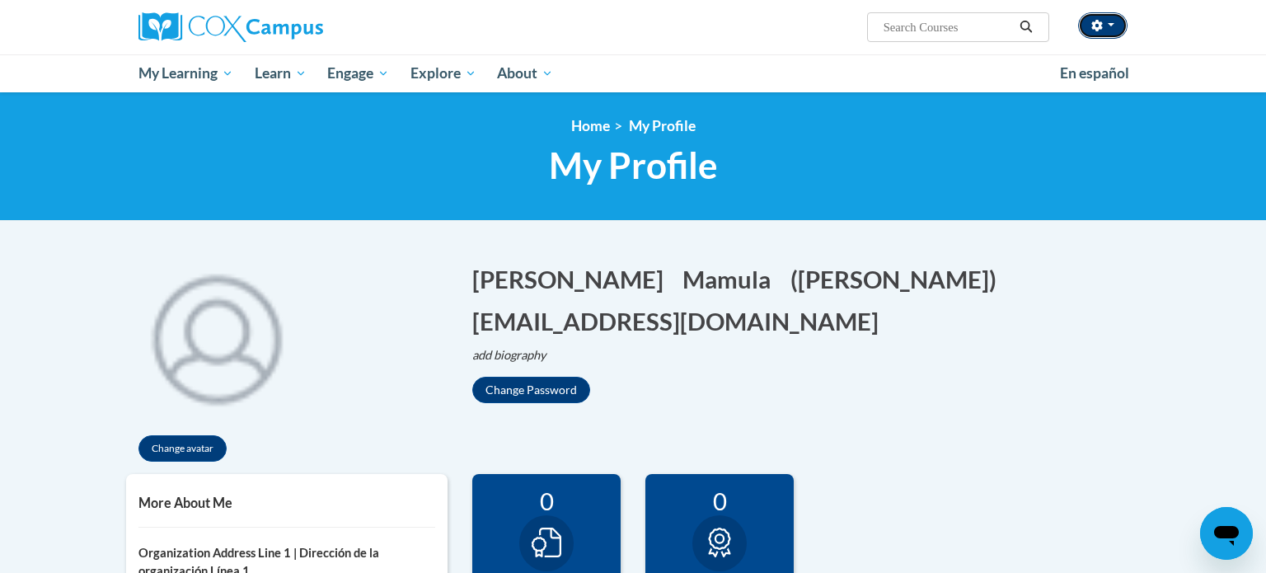
click at [1102, 17] on button "button" at bounding box center [1102, 25] width 49 height 26
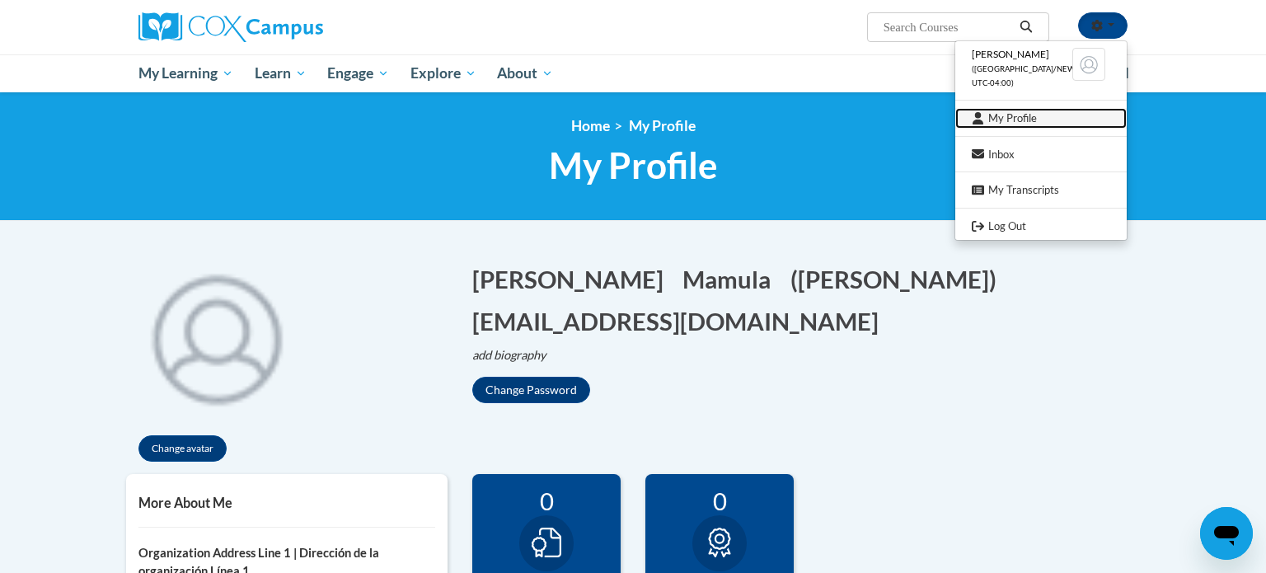
click at [1019, 116] on link "My Profile" at bounding box center [1040, 118] width 171 height 21
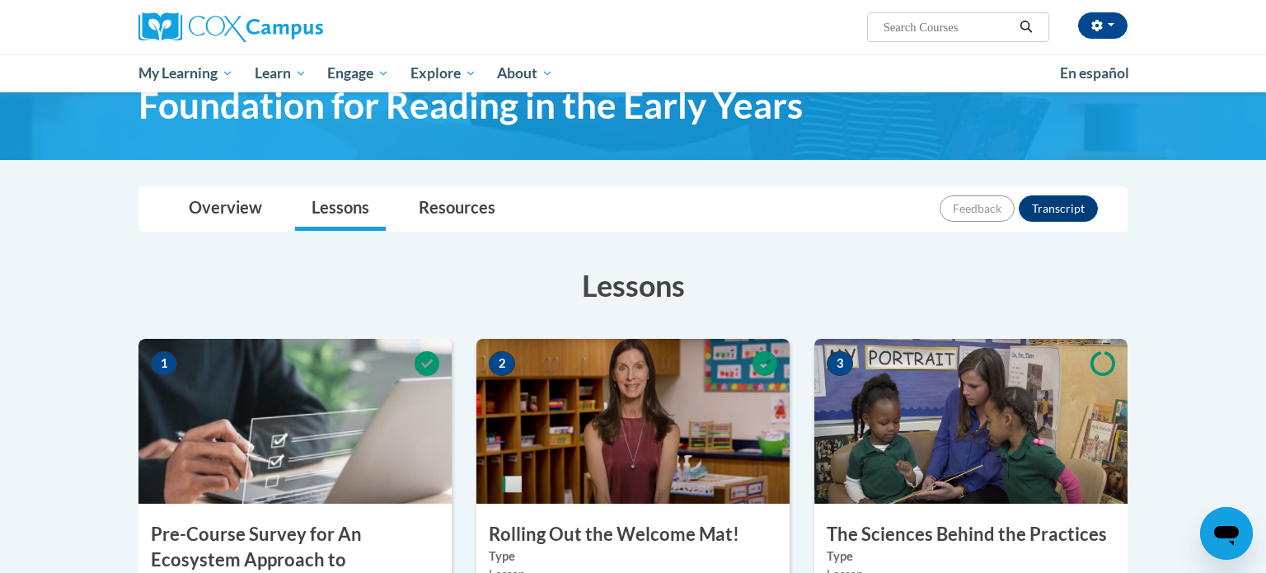
scroll to position [115, 0]
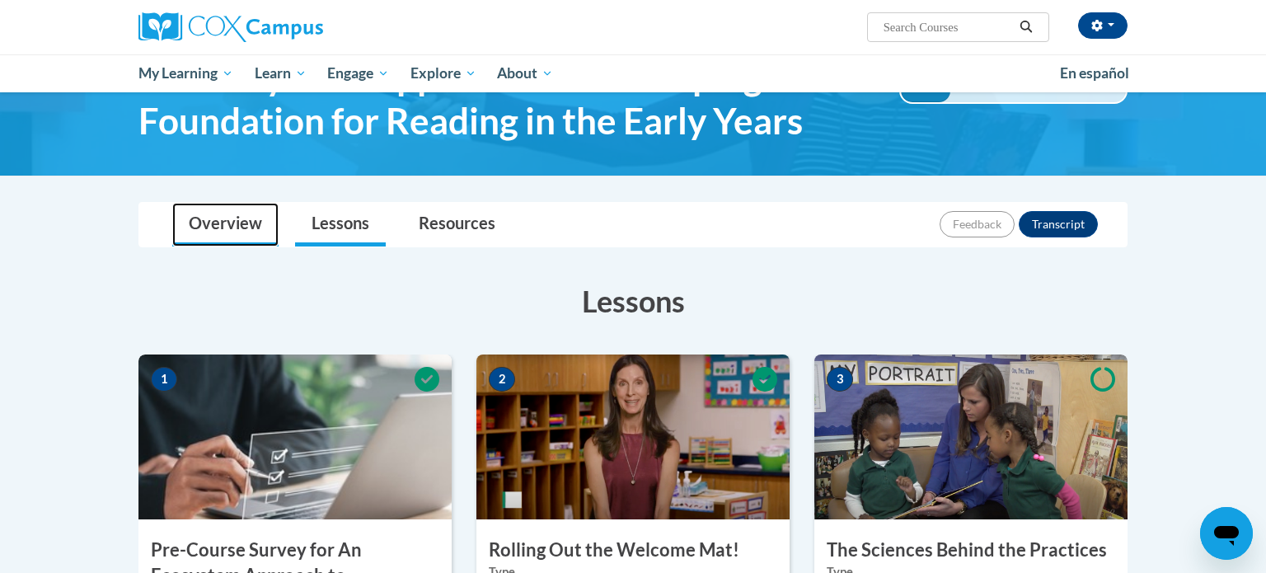
click at [194, 227] on link "Overview" at bounding box center [225, 225] width 106 height 44
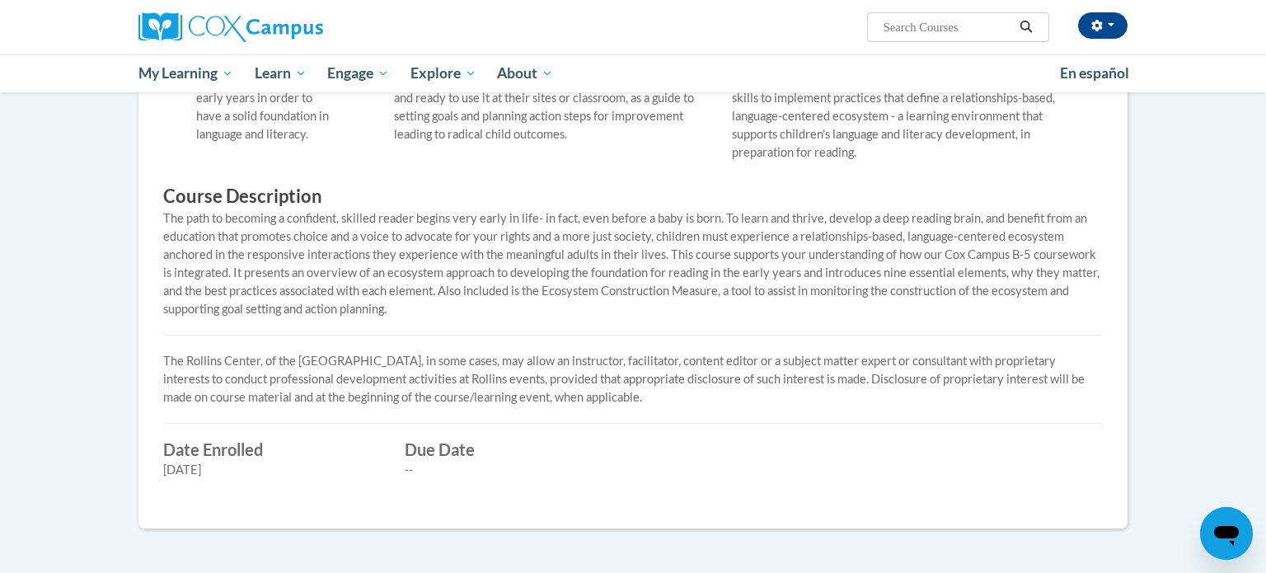
scroll to position [0, 0]
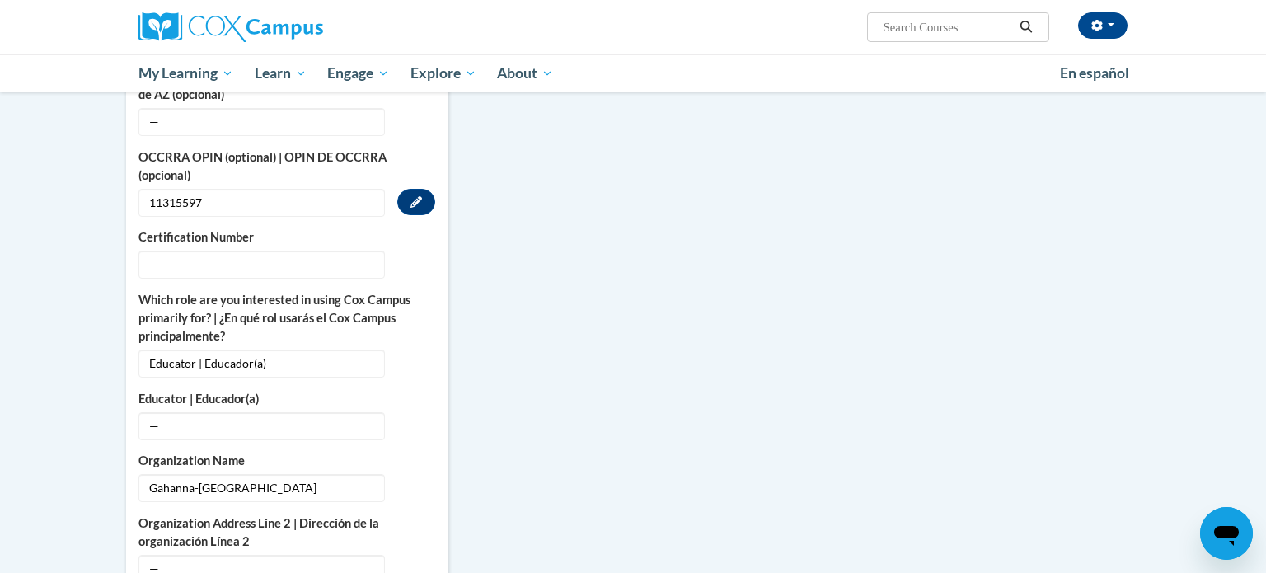
scroll to position [717, 0]
drag, startPoint x: 131, startPoint y: 218, endPoint x: 249, endPoint y: 220, distance: 117.8
click at [249, 220] on div "More About Me Click or press to edit any of the profile fields below. Select mu…" at bounding box center [286, 284] width 321 height 1055
click at [249, 227] on label "Certification Number" at bounding box center [286, 236] width 297 height 18
click at [422, 257] on icon "Custom profile fields" at bounding box center [416, 263] width 12 height 12
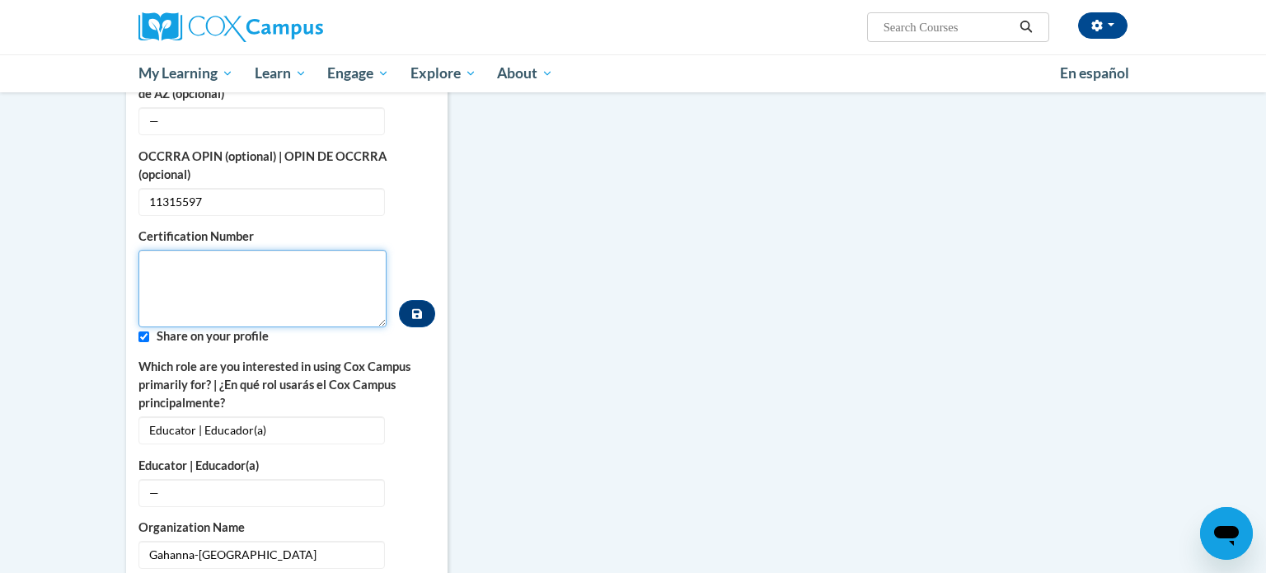
click at [186, 251] on textarea "Custom profile fields" at bounding box center [262, 288] width 248 height 77
type textarea "11315597"
click at [410, 300] on button "Custom profile fields" at bounding box center [417, 313] width 36 height 27
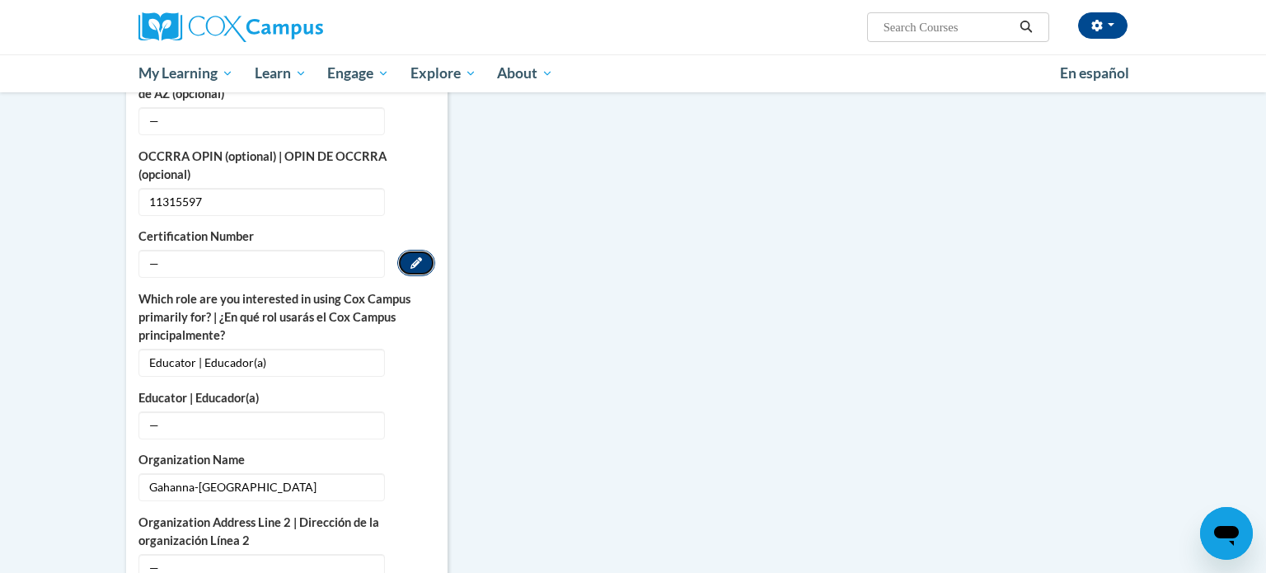
click at [417, 257] on icon "Custom profile fields" at bounding box center [416, 263] width 12 height 12
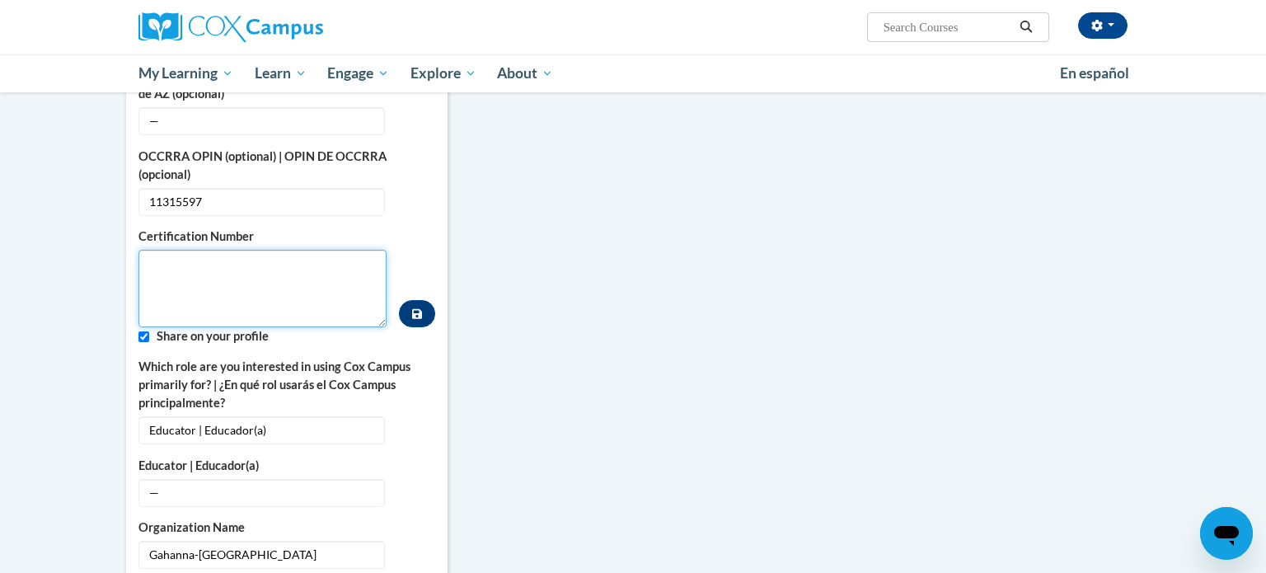
click at [182, 258] on textarea "Custom profile fields" at bounding box center [262, 288] width 248 height 77
type textarea "11315597"
click at [143, 331] on input "Custom profile fields" at bounding box center [143, 336] width 11 height 11
checkbox input "false"
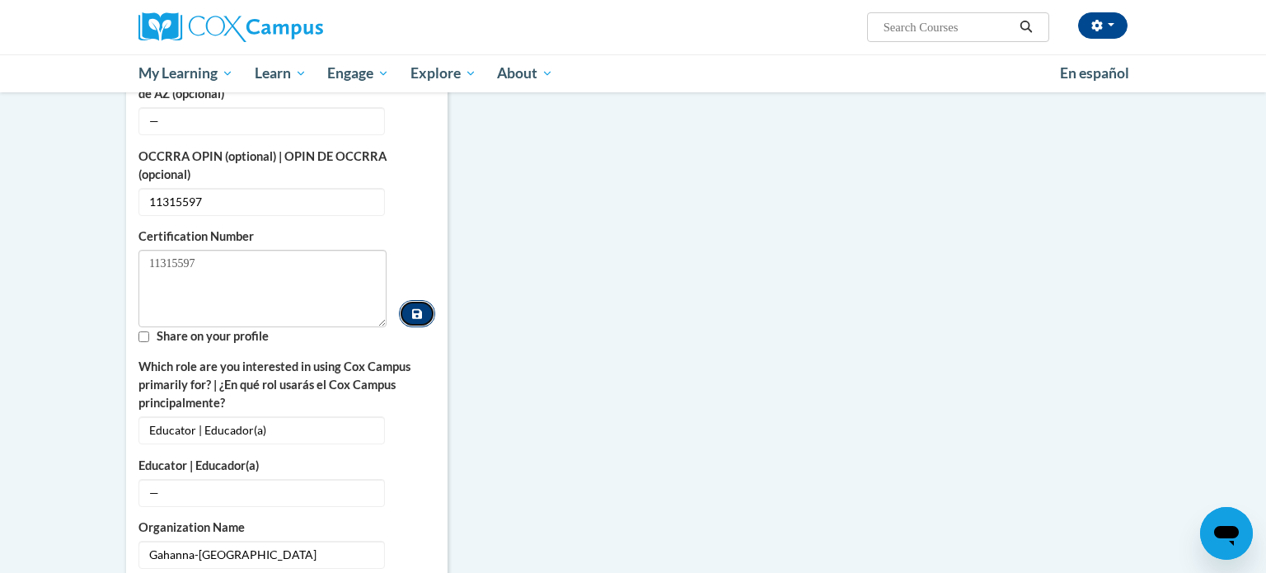
click at [424, 301] on button "Custom profile fields" at bounding box center [417, 313] width 36 height 27
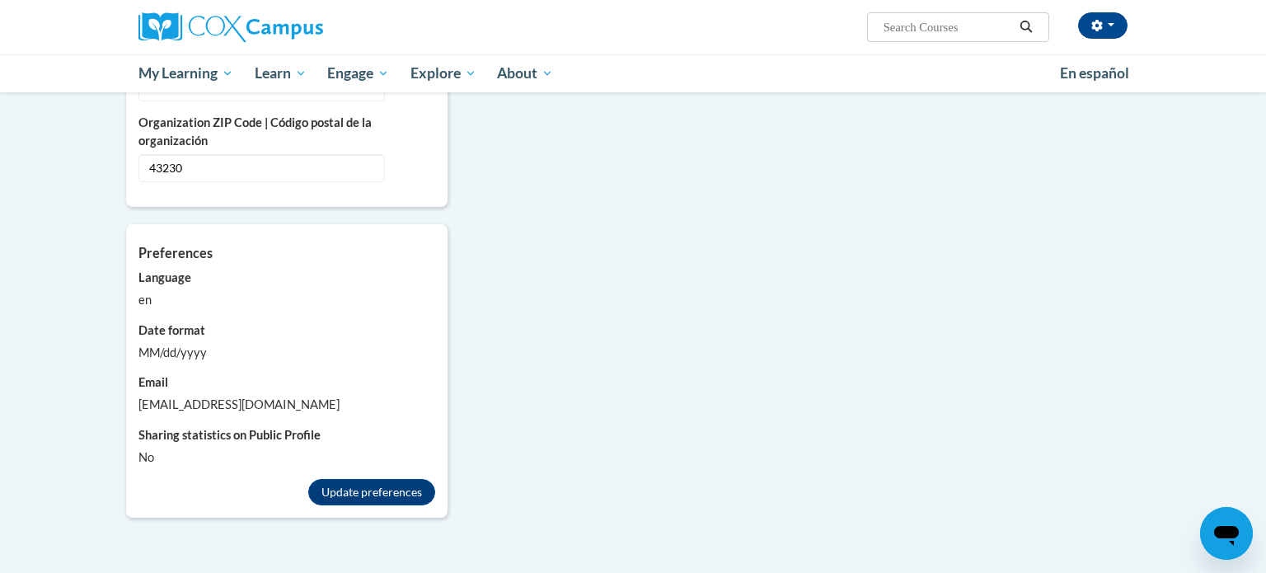
scroll to position [0, 0]
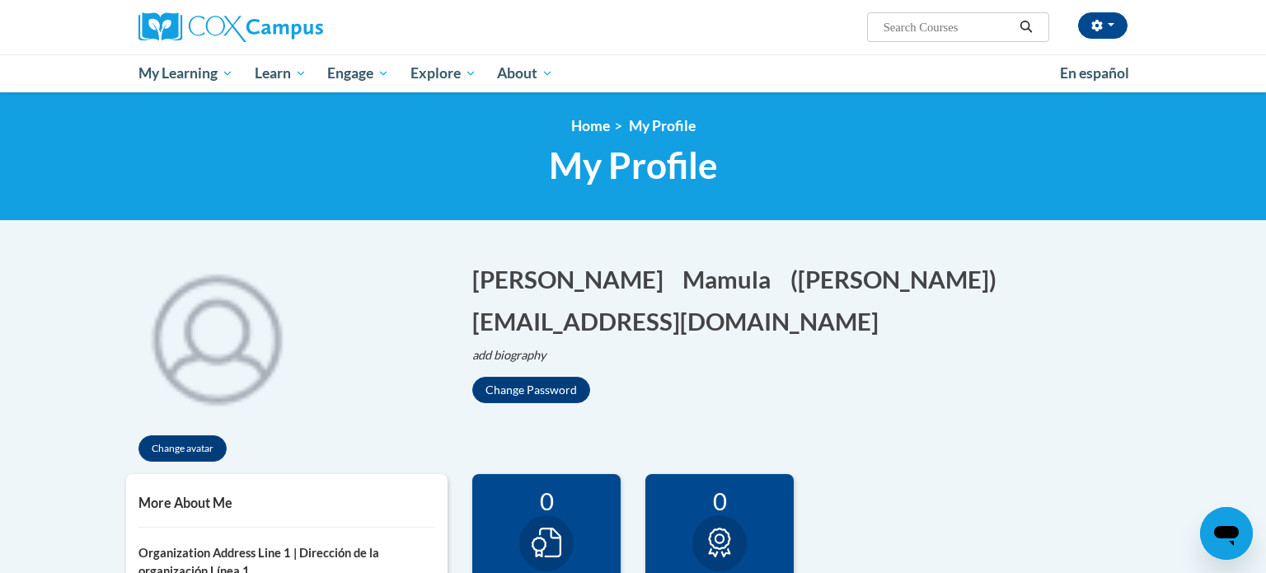
click at [1092, 39] on div "Taylor Mamula (America/New_York UTC-04:00) My Profile Inbox My Transcripts Log …" at bounding box center [802, 21] width 676 height 42
click at [1097, 35] on button "button" at bounding box center [1102, 25] width 49 height 26
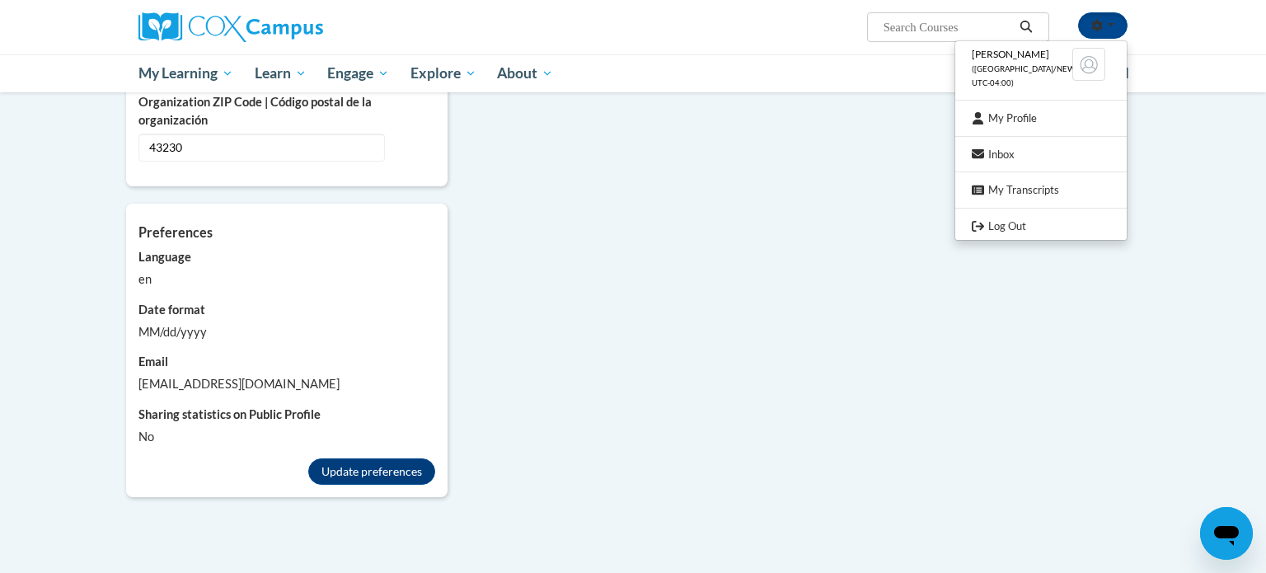
scroll to position [1337, 0]
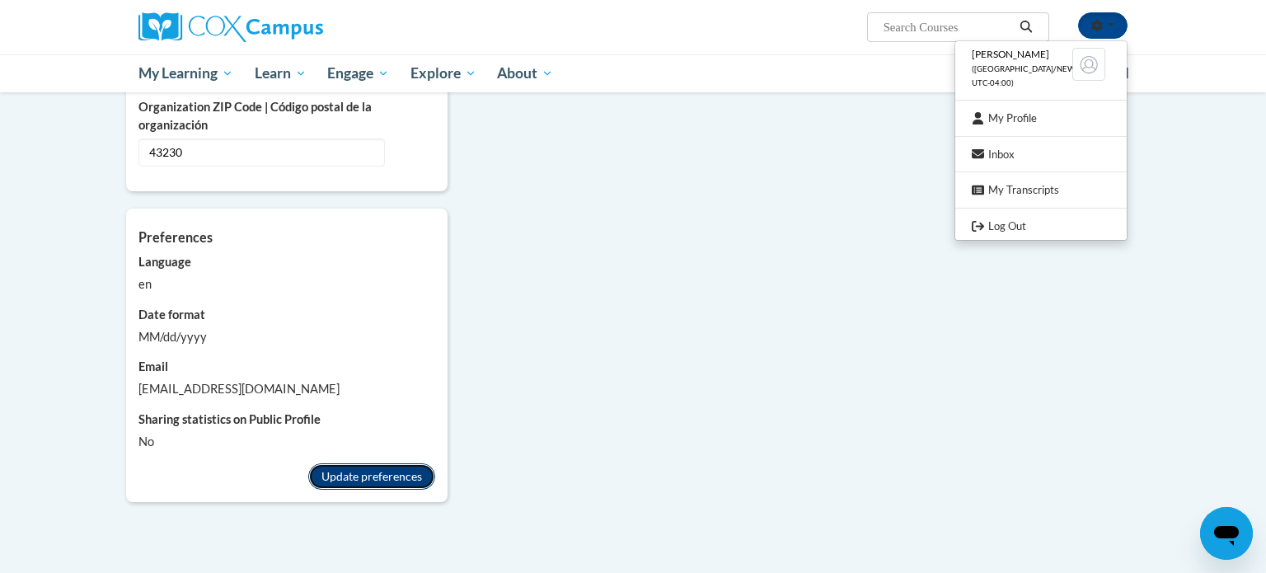
click at [384, 463] on button "Update preferences" at bounding box center [371, 476] width 127 height 26
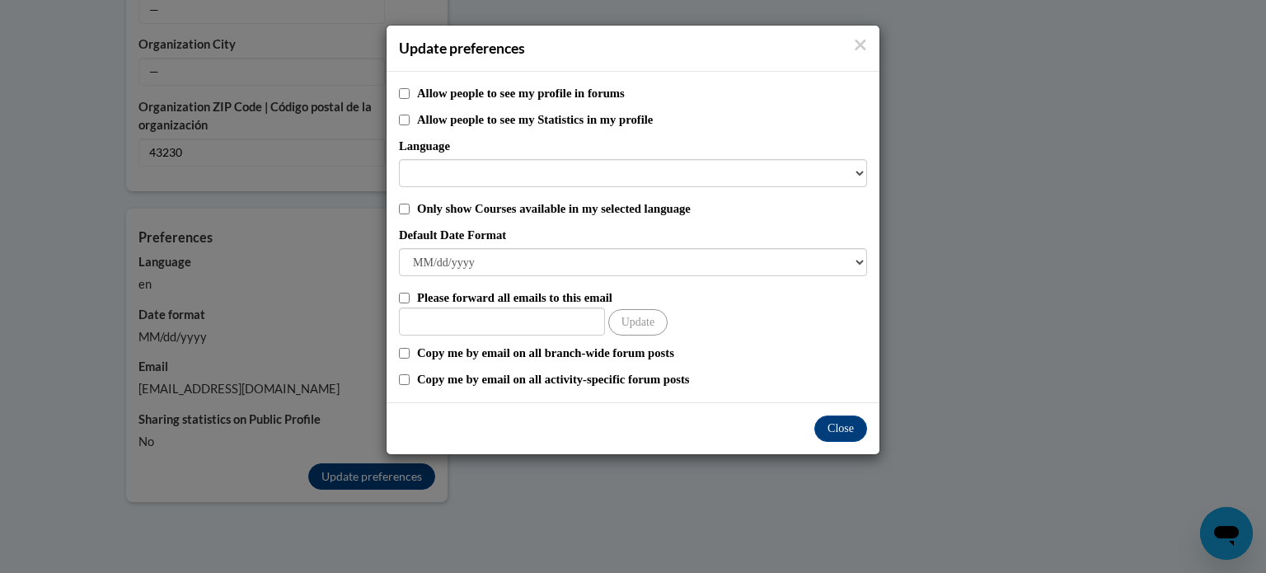
click at [867, 44] on div "Update preferences" at bounding box center [632, 49] width 493 height 46
click at [862, 44] on icon "Close" at bounding box center [860, 44] width 13 height 17
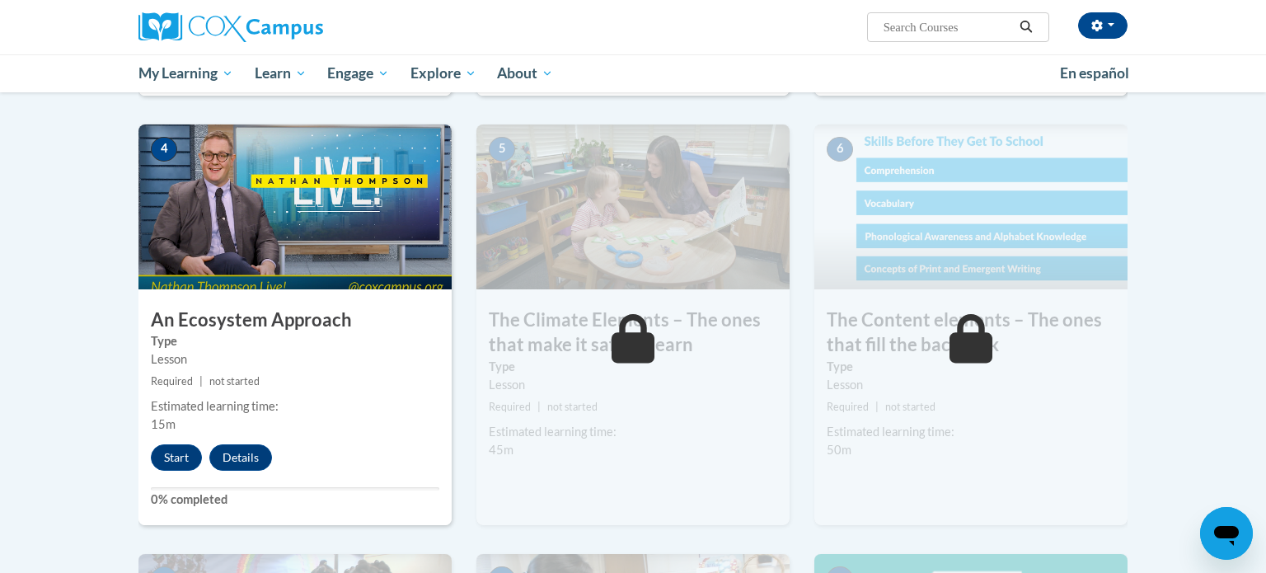
scroll to position [809, 0]
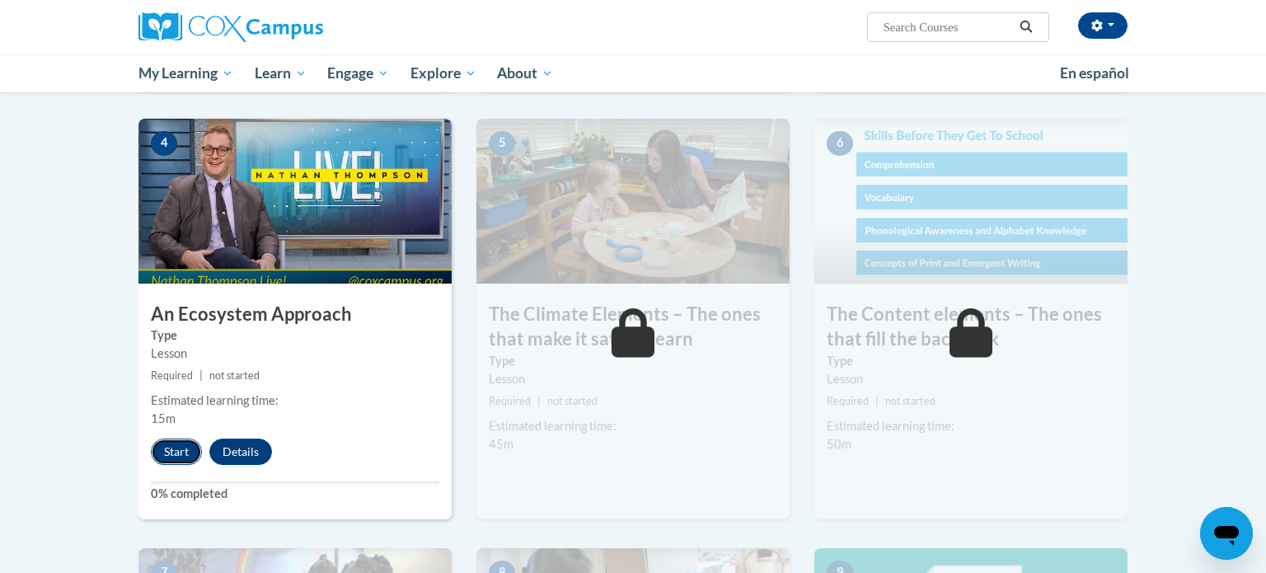
click at [159, 447] on button "Start" at bounding box center [176, 451] width 51 height 26
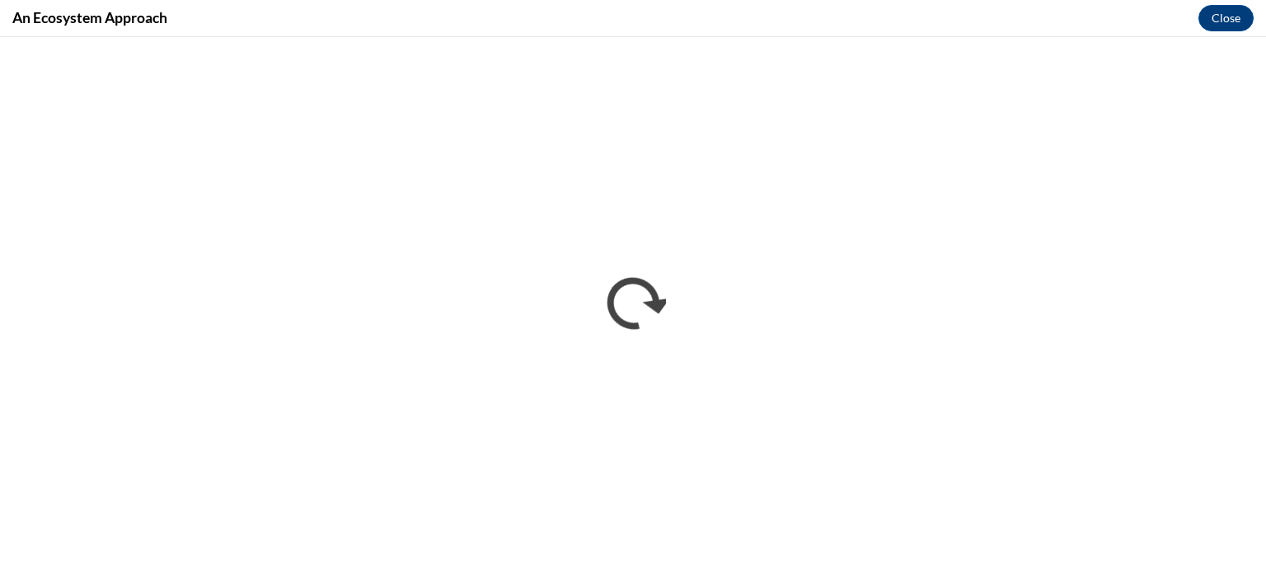
scroll to position [0, 0]
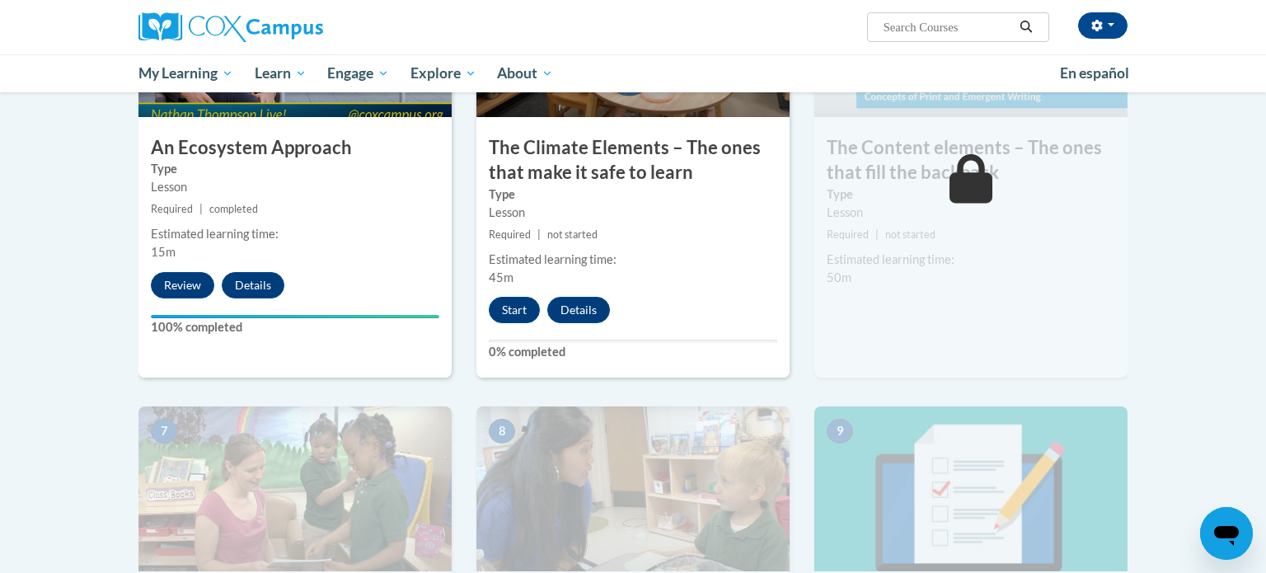
scroll to position [977, 0]
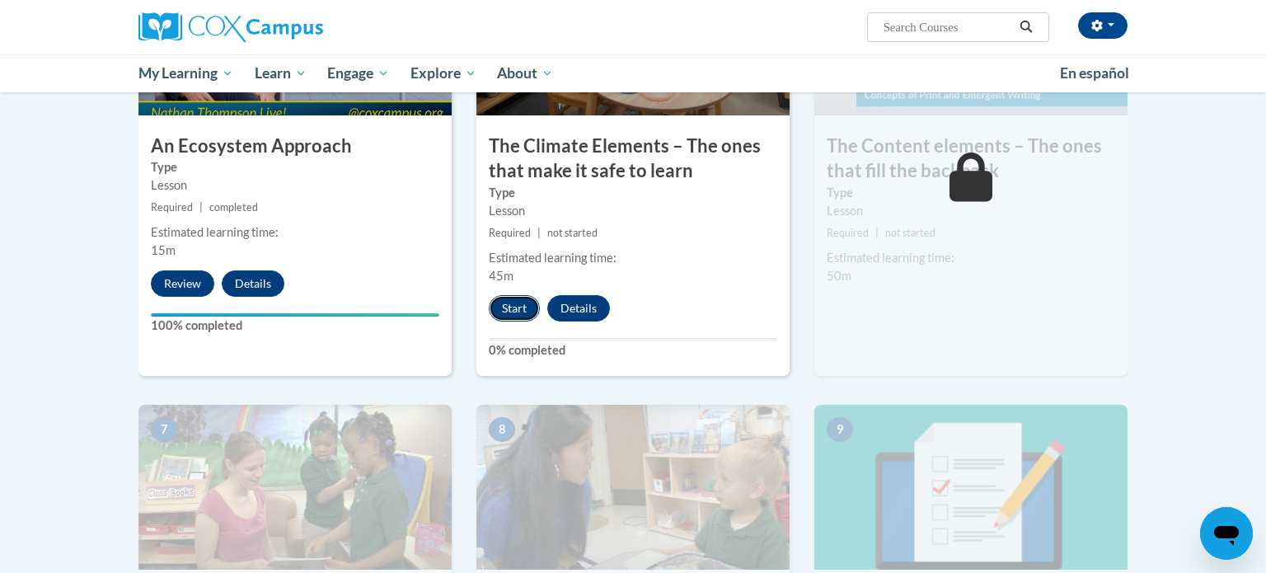
click at [512, 298] on button "Start" at bounding box center [514, 308] width 51 height 26
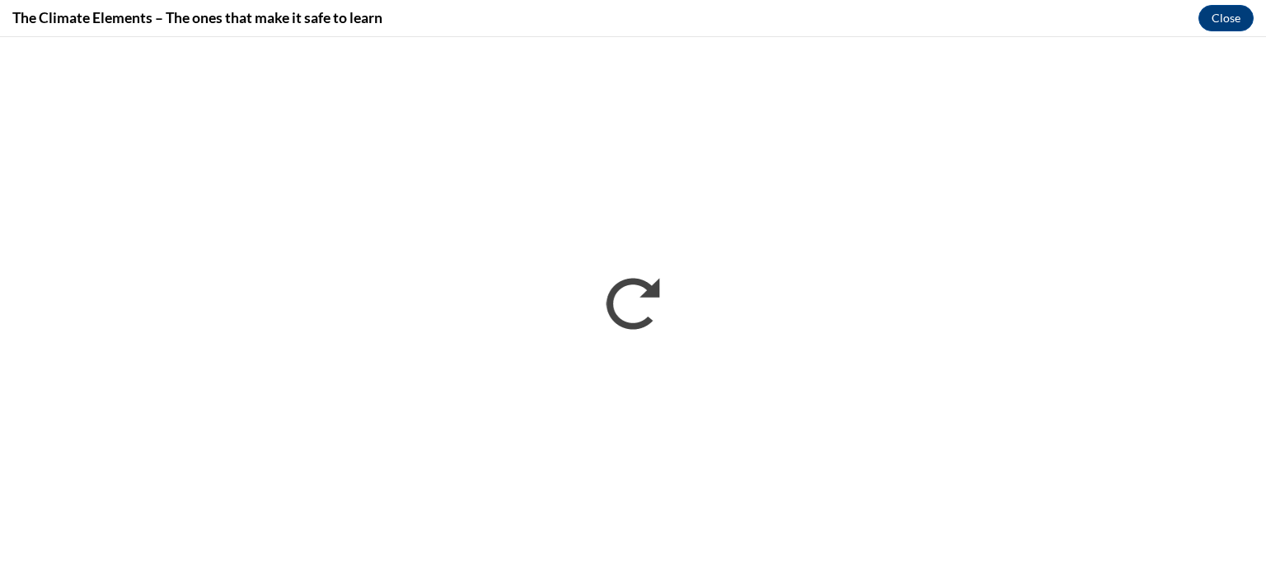
scroll to position [0, 0]
